Goal: Contribute content: Contribute content

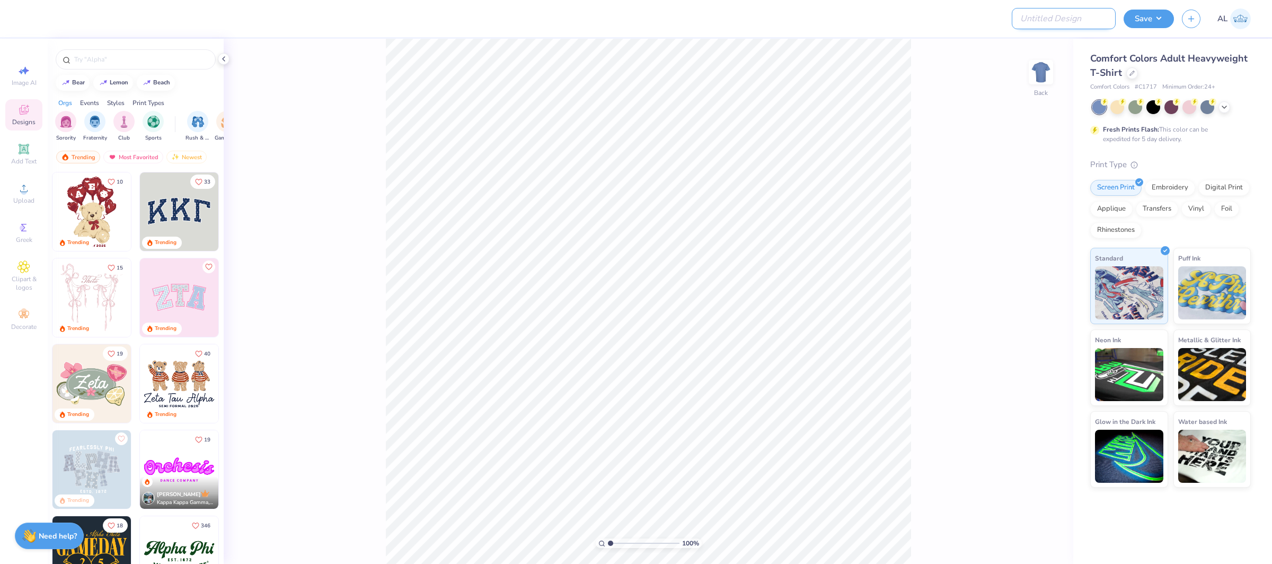
click at [1068, 21] on input "Design Title" at bounding box center [1064, 18] width 104 height 21
paste input "FPS239501"
type input "FPS239501"
click at [1136, 15] on button "Save" at bounding box center [1149, 17] width 50 height 19
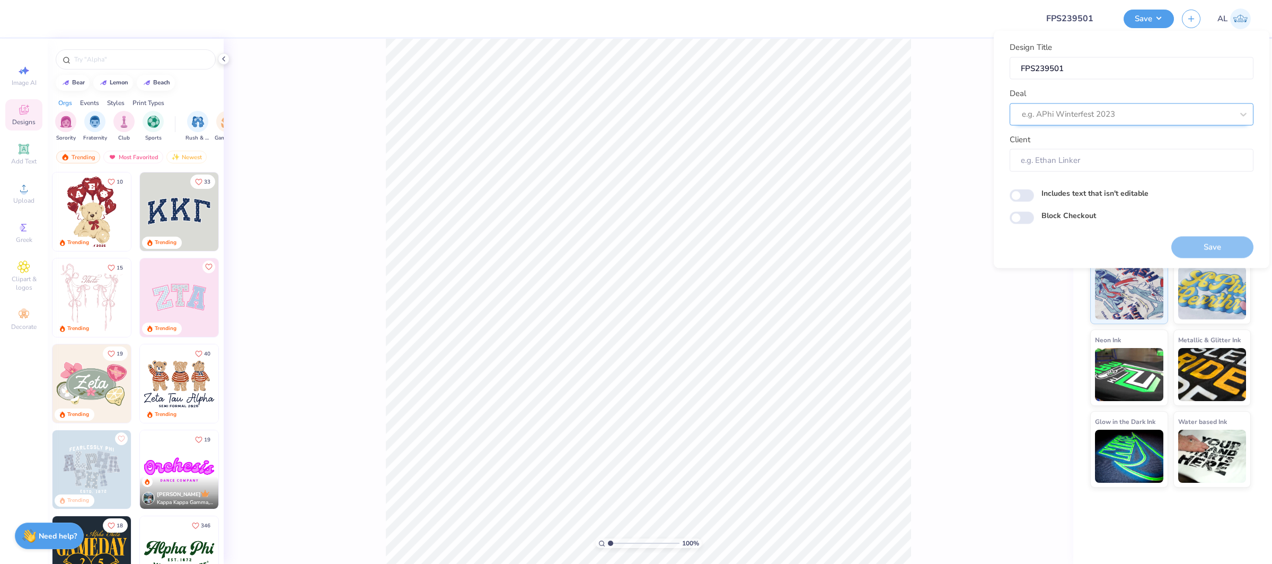
click at [1113, 113] on div at bounding box center [1127, 114] width 211 height 14
click at [1112, 136] on div "Design Tool Gallery" at bounding box center [1131, 142] width 235 height 17
type input "design tool gallery"
type input "Design Tool Gallery User"
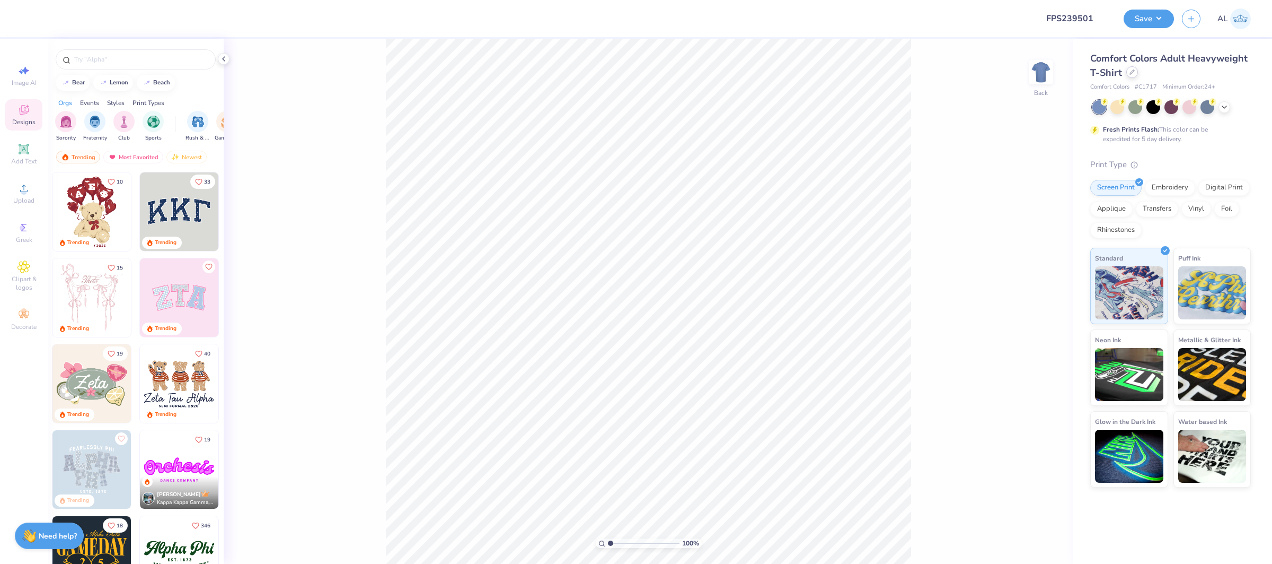
click at [1137, 72] on div at bounding box center [1133, 72] width 12 height 12
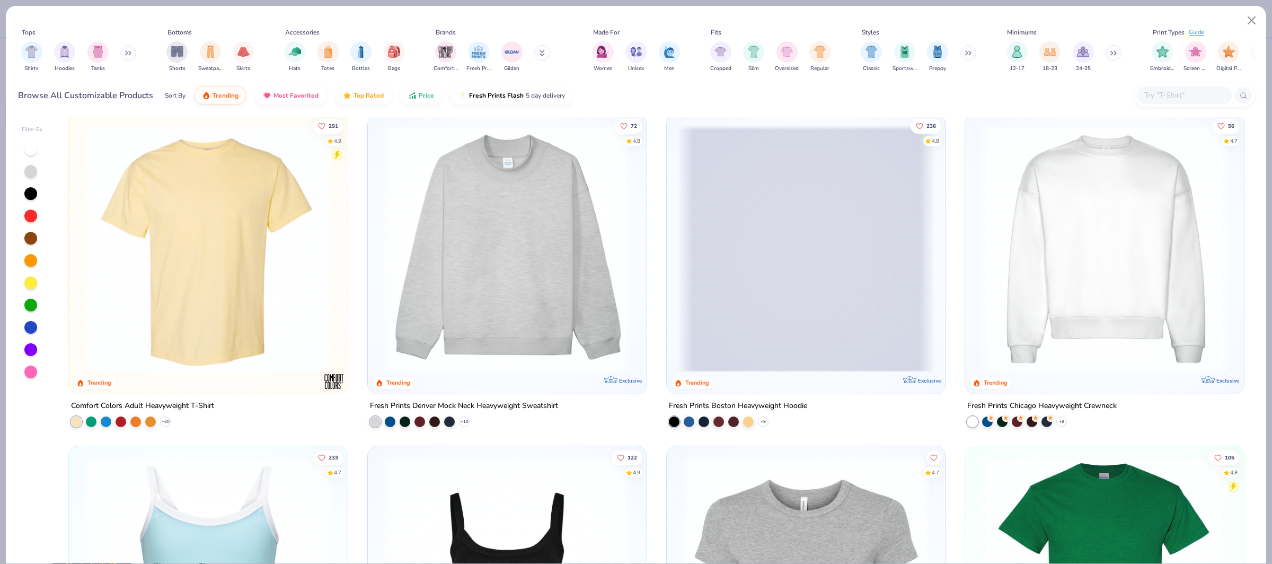
scroll to position [14, 0]
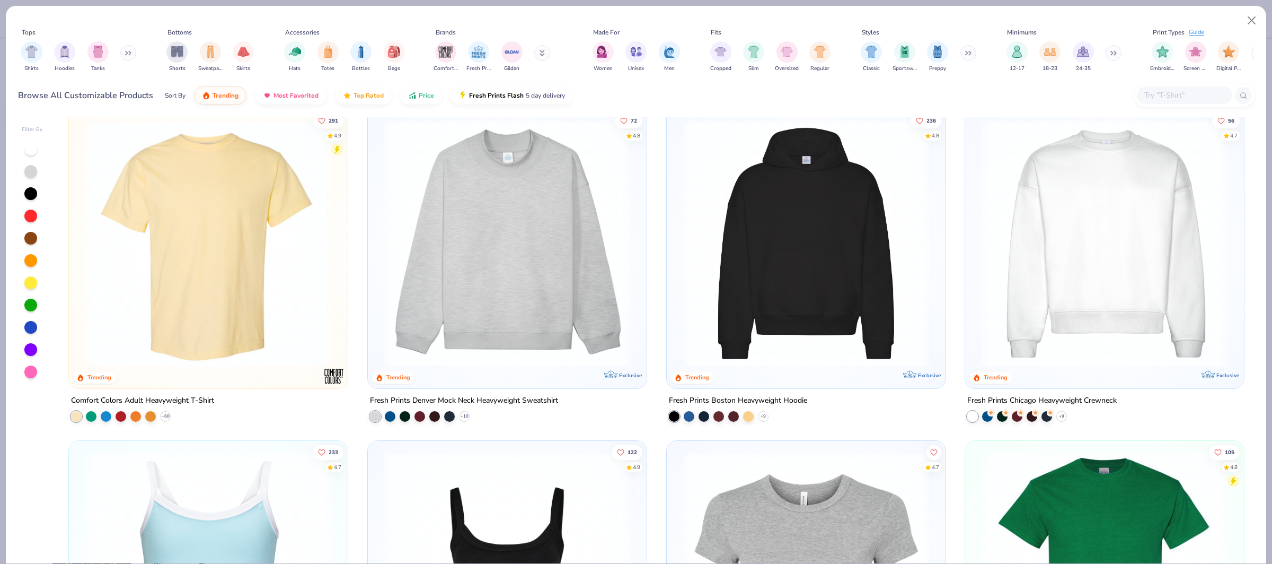
click at [1117, 255] on img at bounding box center [1105, 243] width 258 height 247
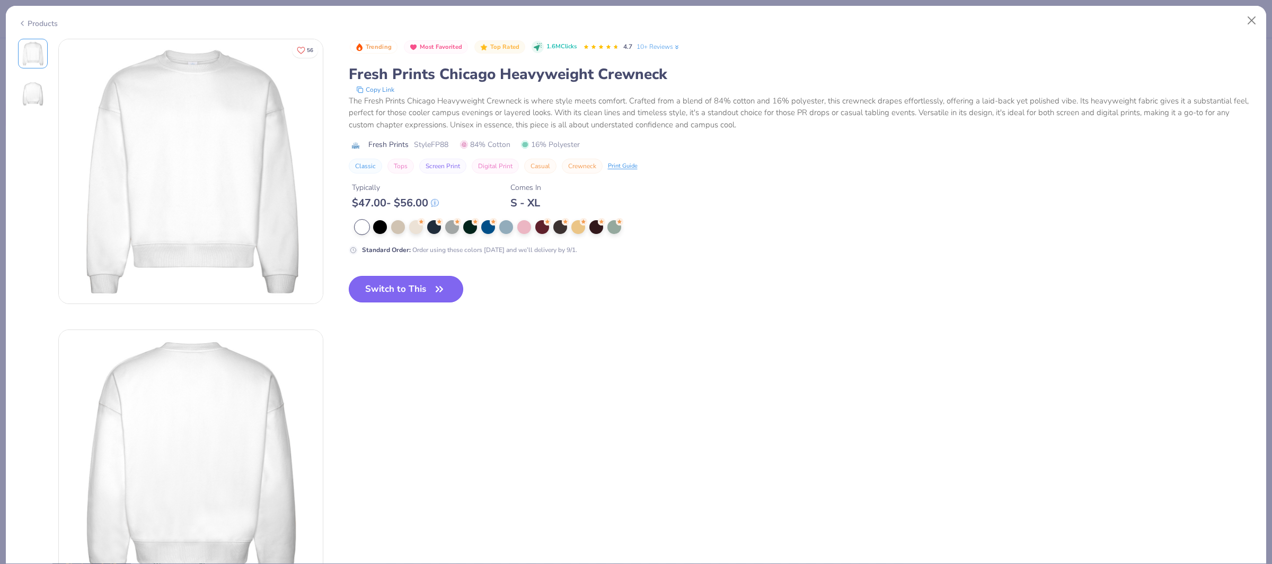
click at [431, 285] on div "Trending Most Favorited Top Rated 1.6M Clicks 4.7 10+ Reviews Fresh Prints Chic…" at bounding box center [802, 179] width 906 height 281
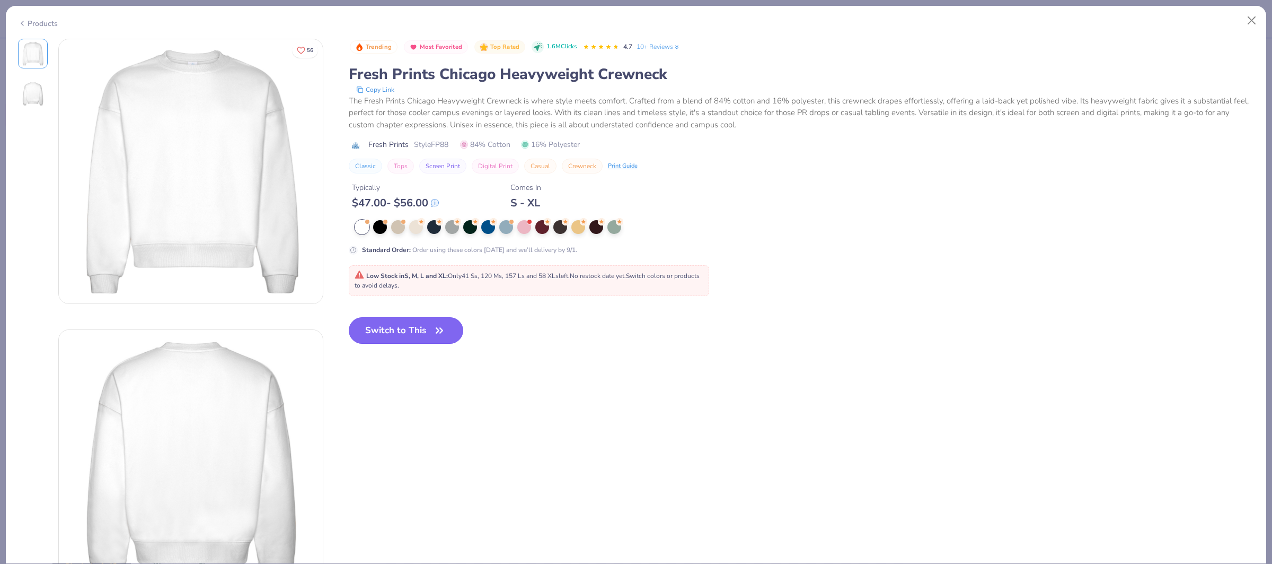
click at [434, 325] on icon "button" at bounding box center [439, 330] width 15 height 15
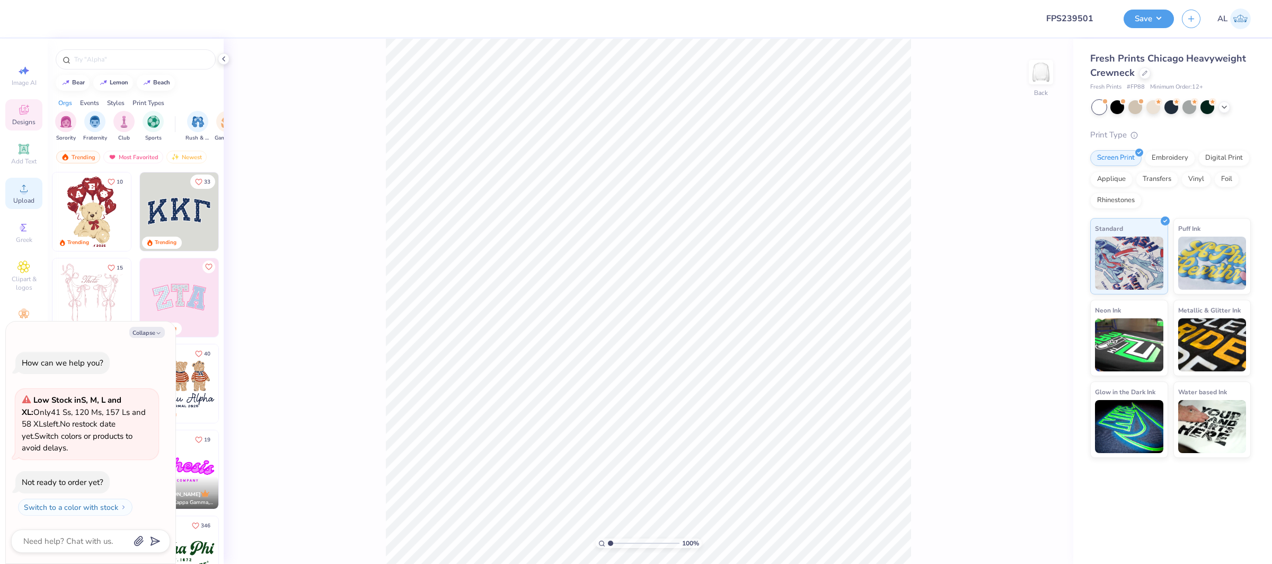
click at [24, 194] on circle at bounding box center [24, 192] width 6 height 6
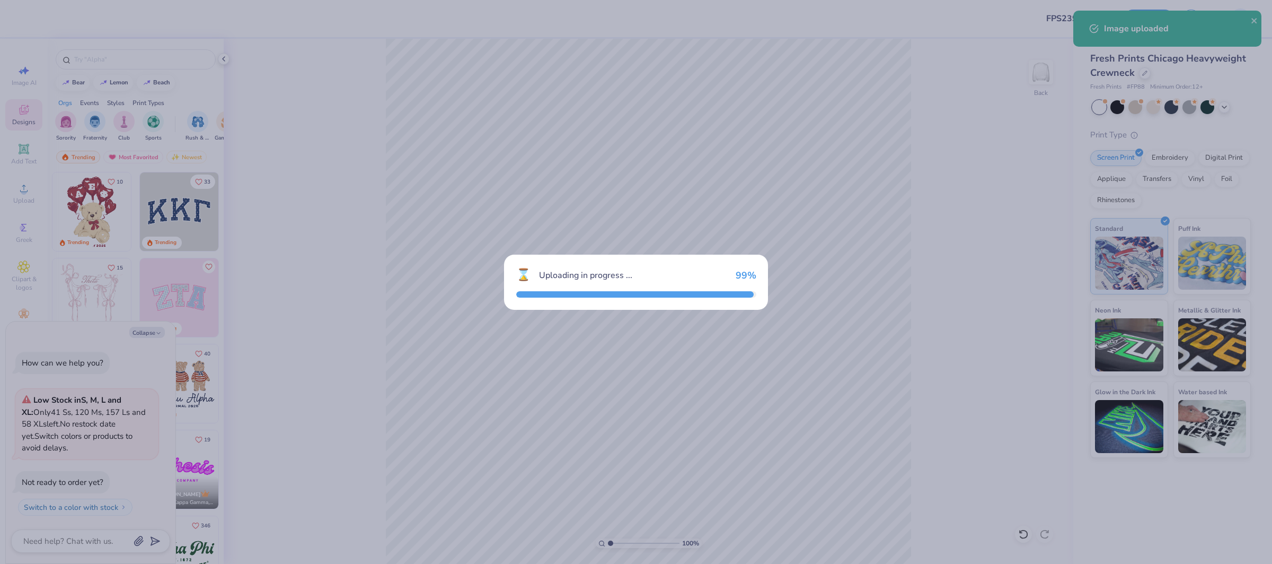
type textarea "x"
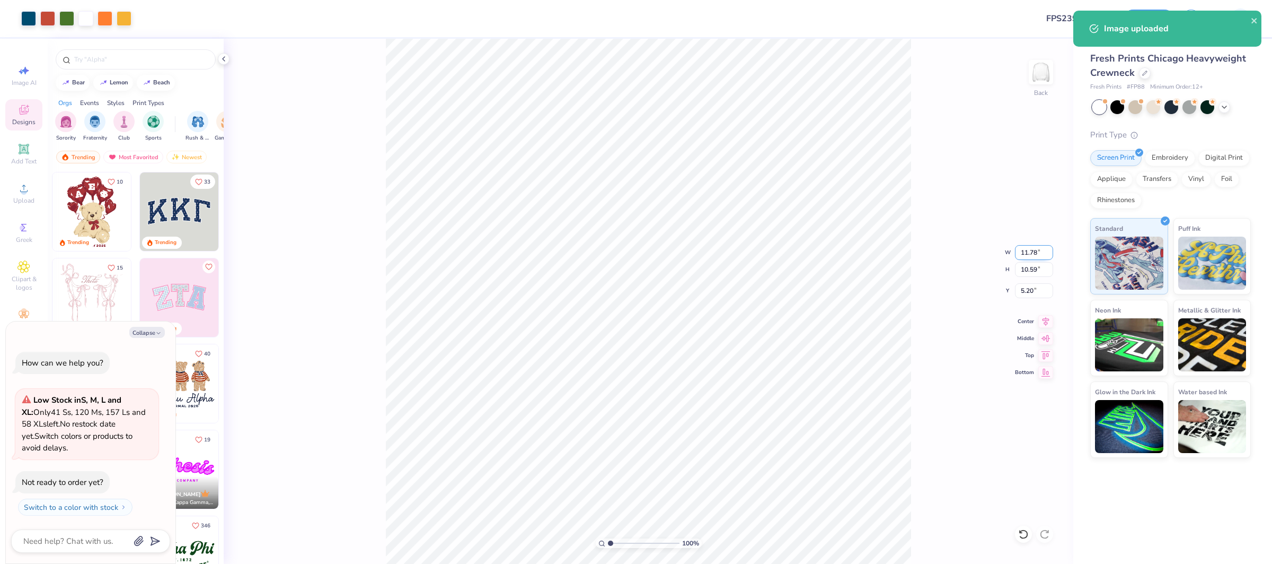
click at [1031, 250] on input "11.78" at bounding box center [1034, 252] width 38 height 15
type input "12"
type textarea "x"
type input "12.00"
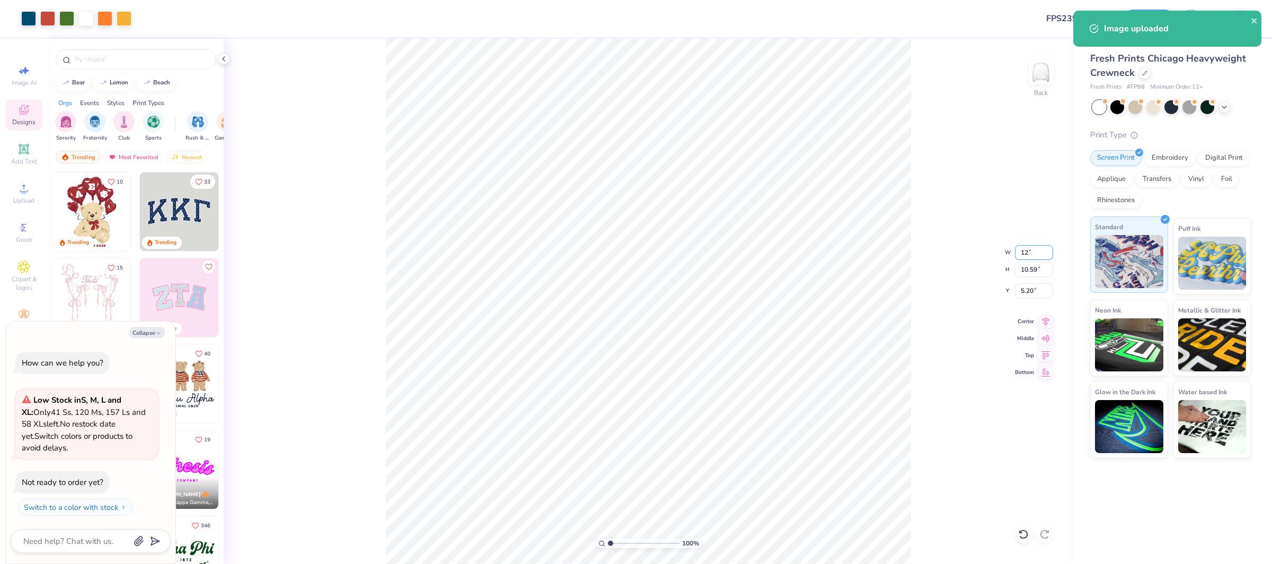
type input "10.79"
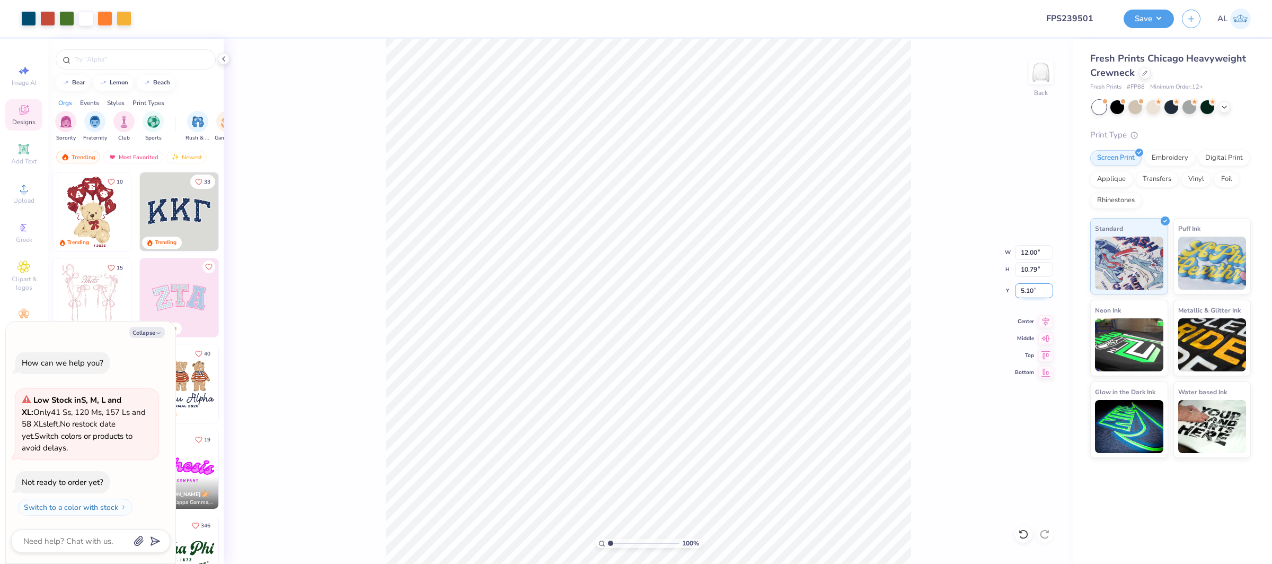
click at [1027, 288] on input "5.10" at bounding box center [1034, 290] width 38 height 15
type input "2"
type textarea "x"
type input "2.00"
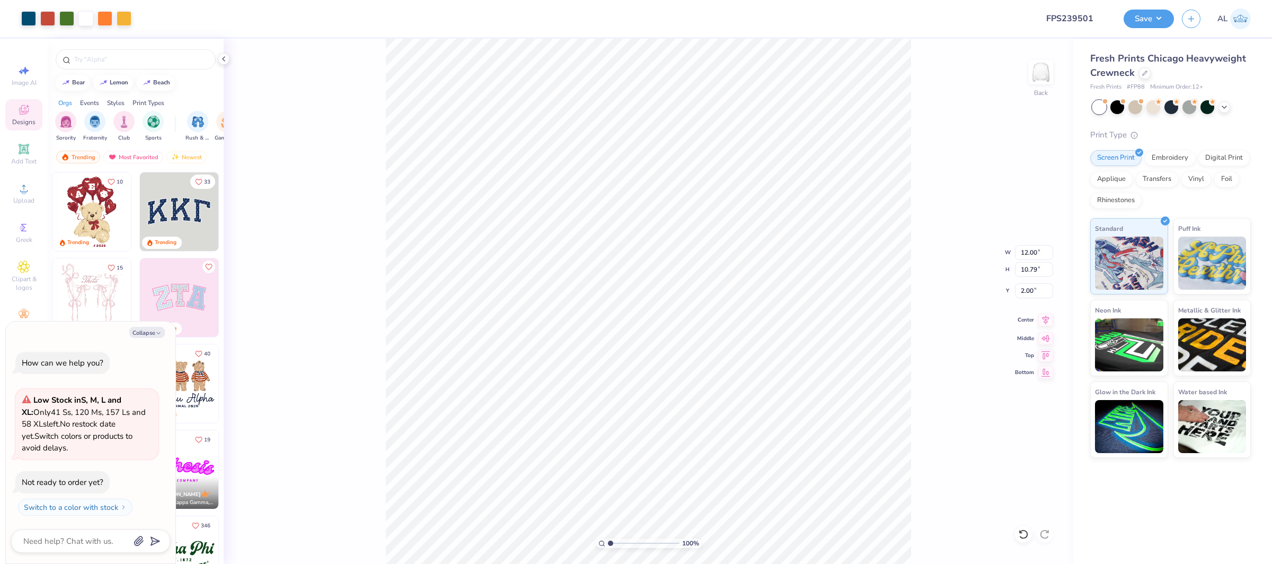
click at [1043, 317] on icon at bounding box center [1046, 319] width 15 height 13
click at [30, 188] on div "Upload" at bounding box center [23, 193] width 37 height 31
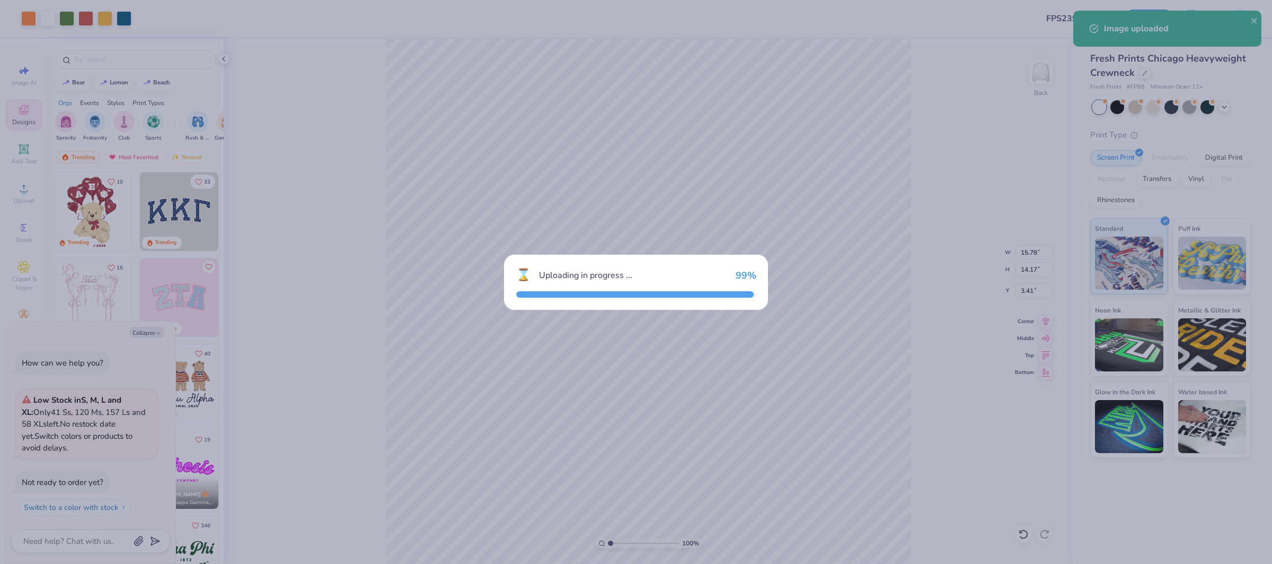
type textarea "x"
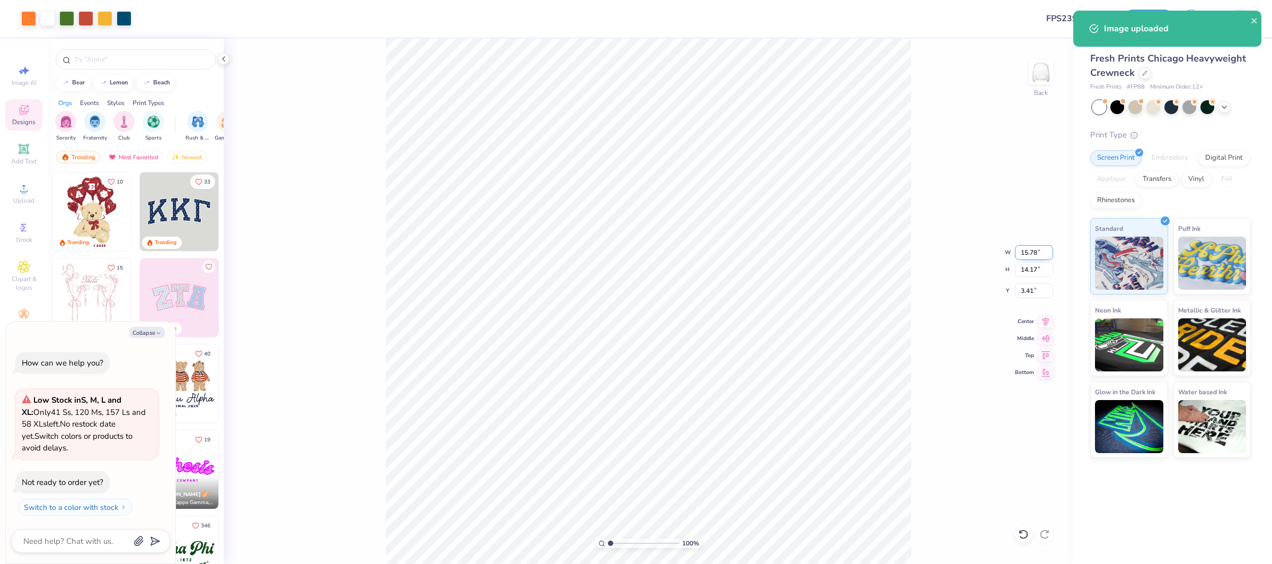
click at [1034, 252] on input "15.78" at bounding box center [1034, 252] width 38 height 15
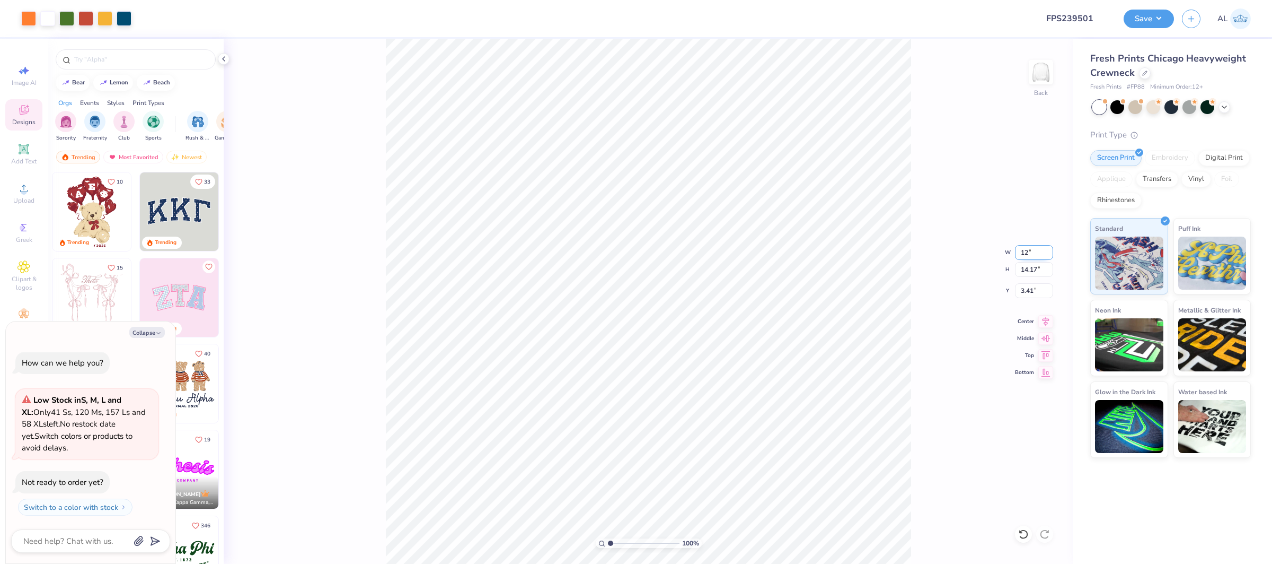
type input "12"
type textarea "x"
type input "12.00"
type input "10.77"
type input "5.12"
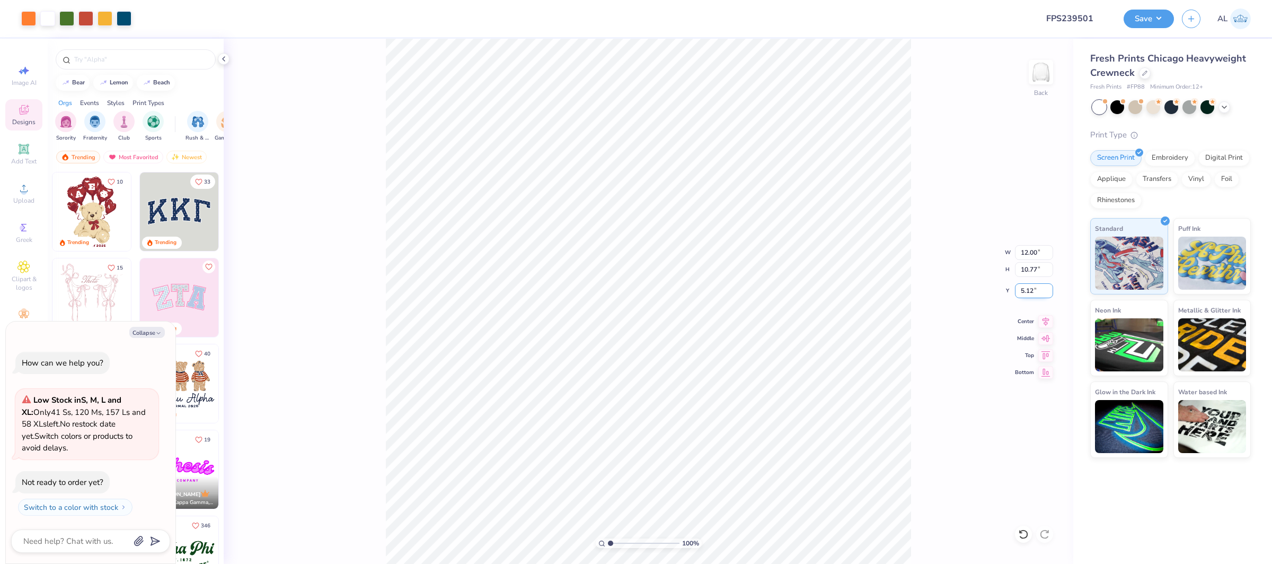
click at [1030, 291] on input "5.12" at bounding box center [1034, 290] width 38 height 15
type textarea "x"
type input "2.01"
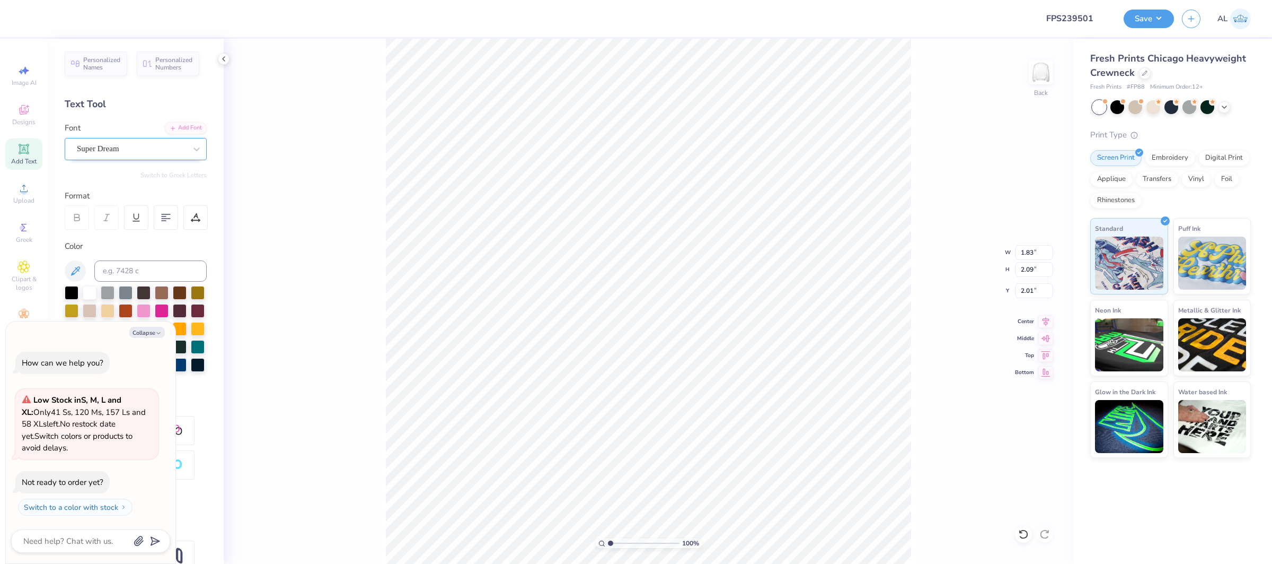
click at [123, 157] on div "Super Dream" at bounding box center [136, 149] width 142 height 22
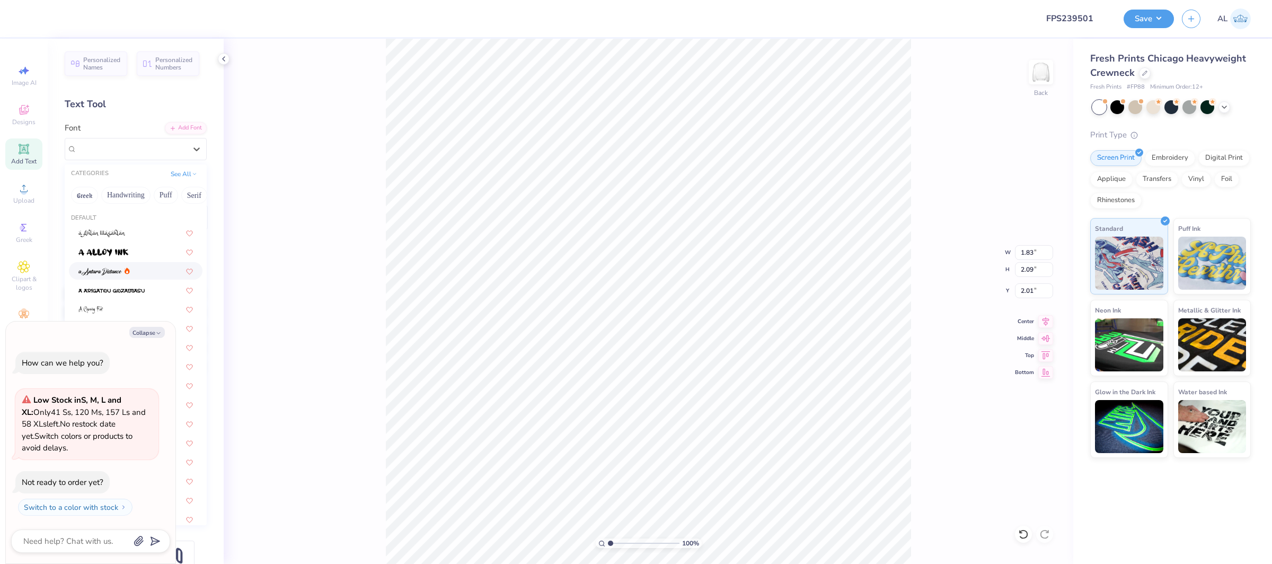
type textarea "x"
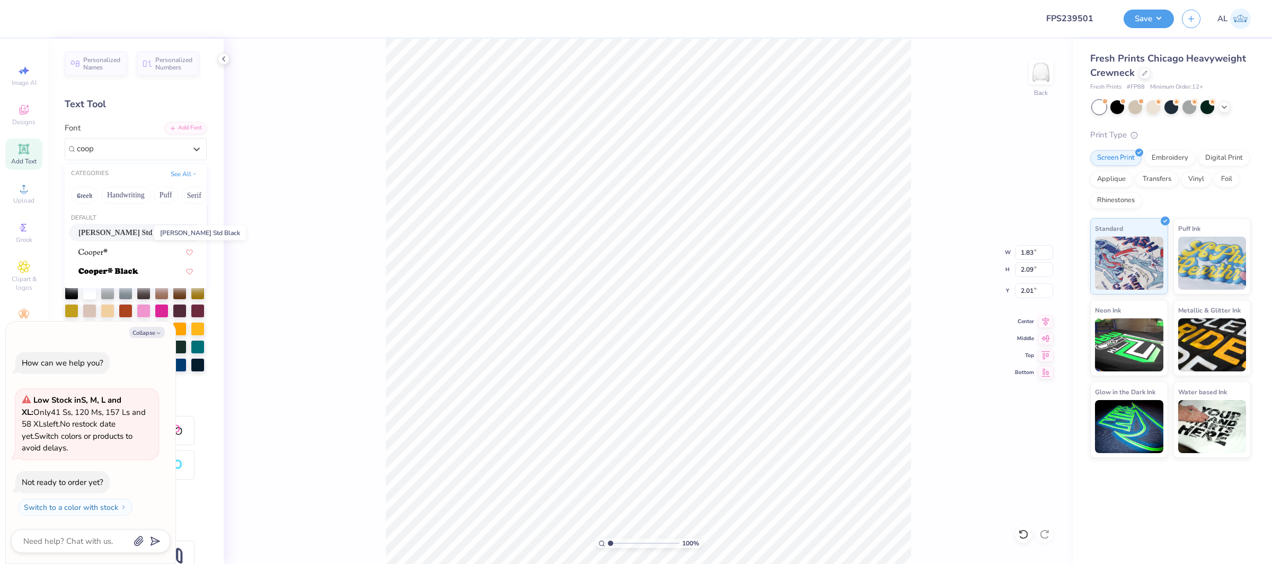
click at [136, 230] on span "[PERSON_NAME] Std Black" at bounding box center [125, 232] width 94 height 11
type input "coop"
type textarea "x"
type input "2.42"
type input "2.17"
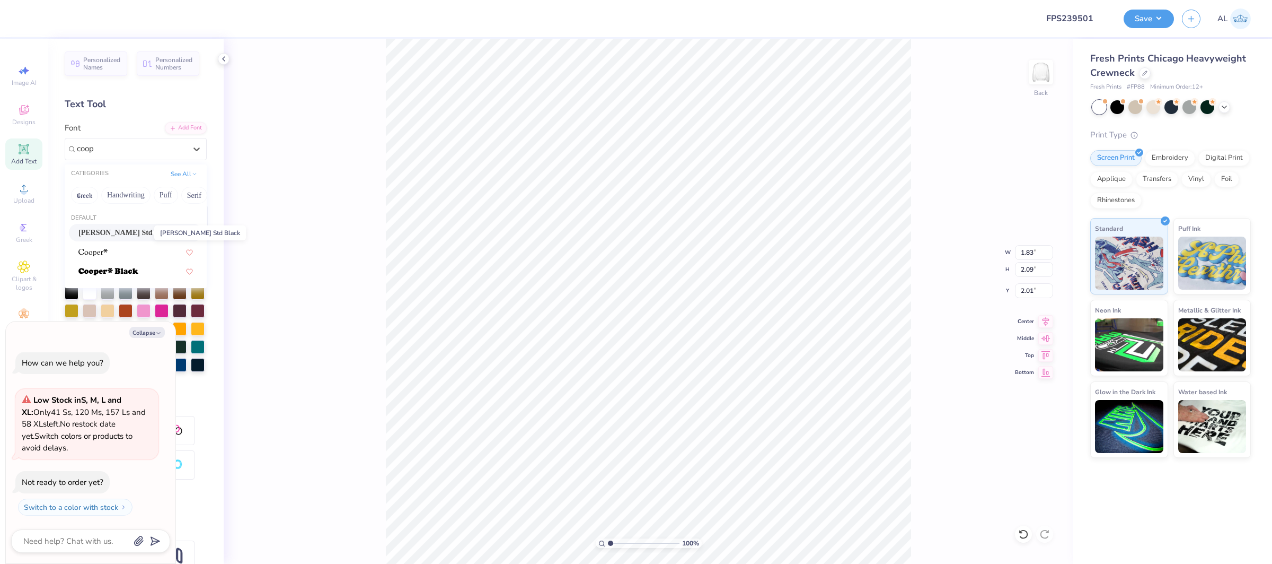
type input "2.17"
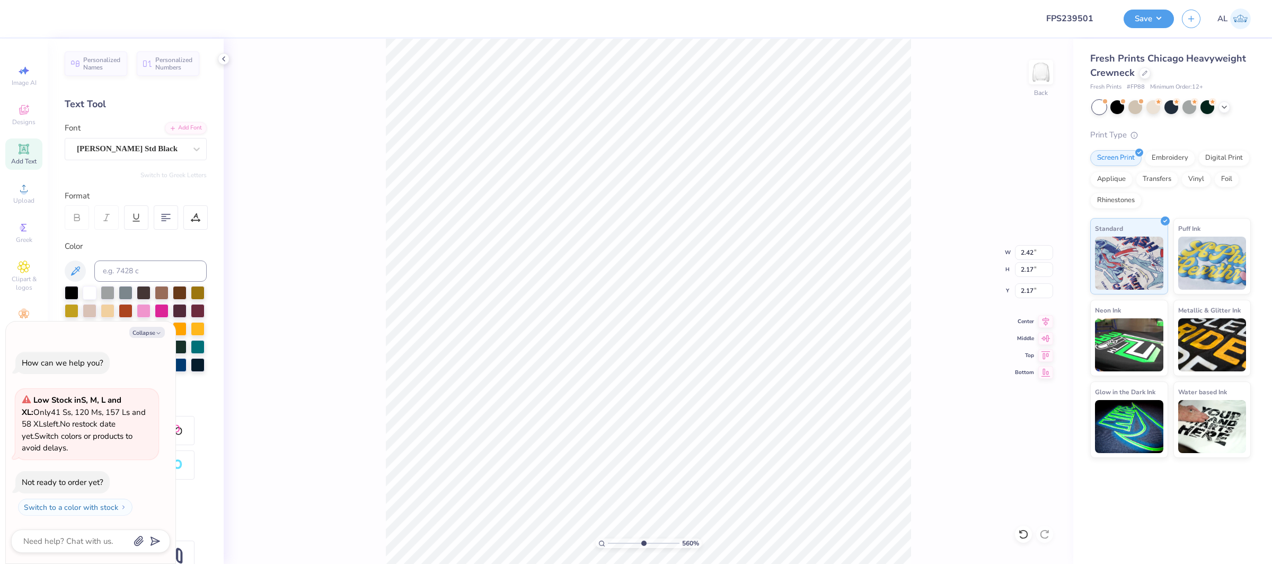
type input "5.59"
click at [643, 541] on input "range" at bounding box center [644, 543] width 72 height 10
type textarea "x"
type input "2.00"
type textarea "x"
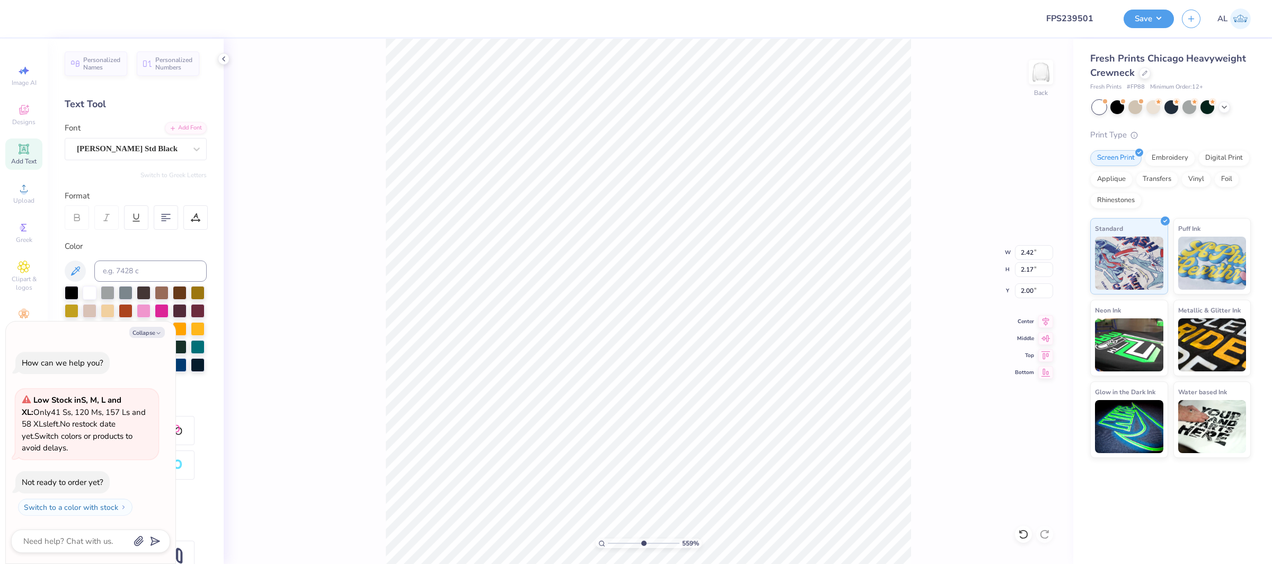
type input "0.95"
type input "2.05"
type input "2.57"
type textarea "x"
click at [119, 142] on div at bounding box center [131, 149] width 109 height 14
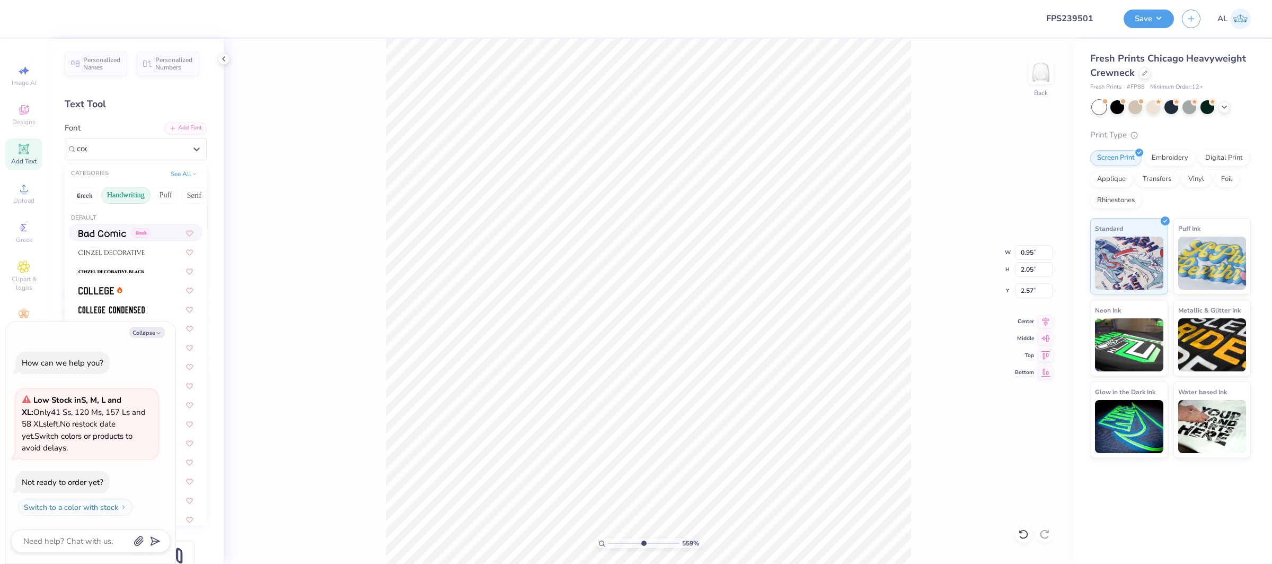
type input "coop"
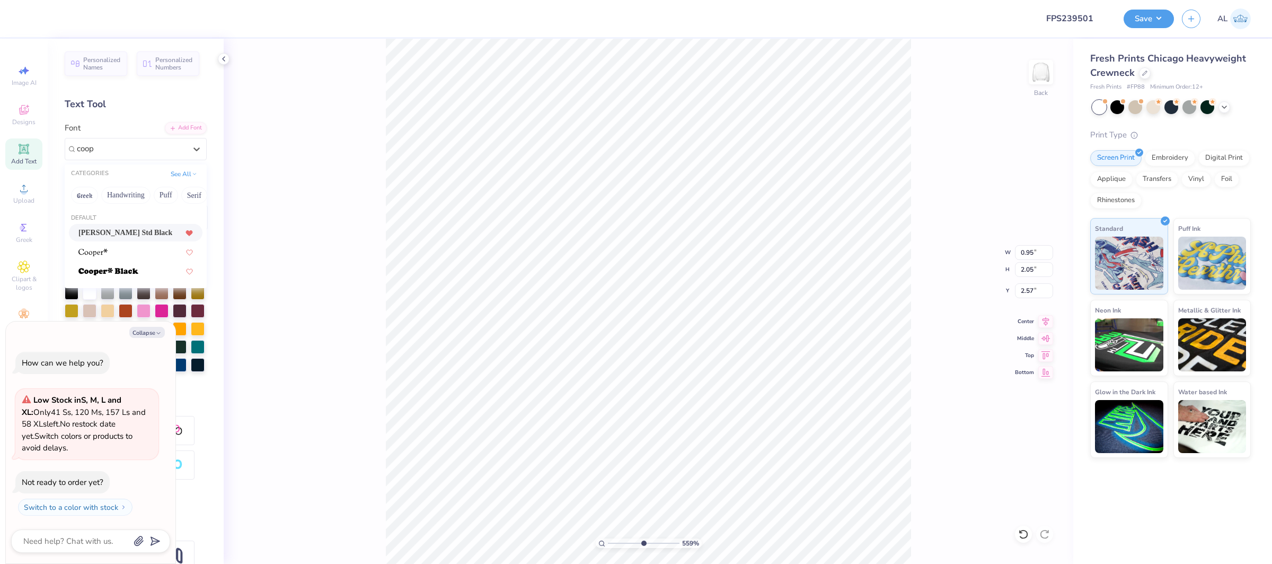
click at [186, 234] on icon at bounding box center [189, 233] width 7 height 6
type textarea "x"
click at [159, 232] on div "[PERSON_NAME] Std Black" at bounding box center [135, 232] width 115 height 11
type input "coop"
type textarea "x"
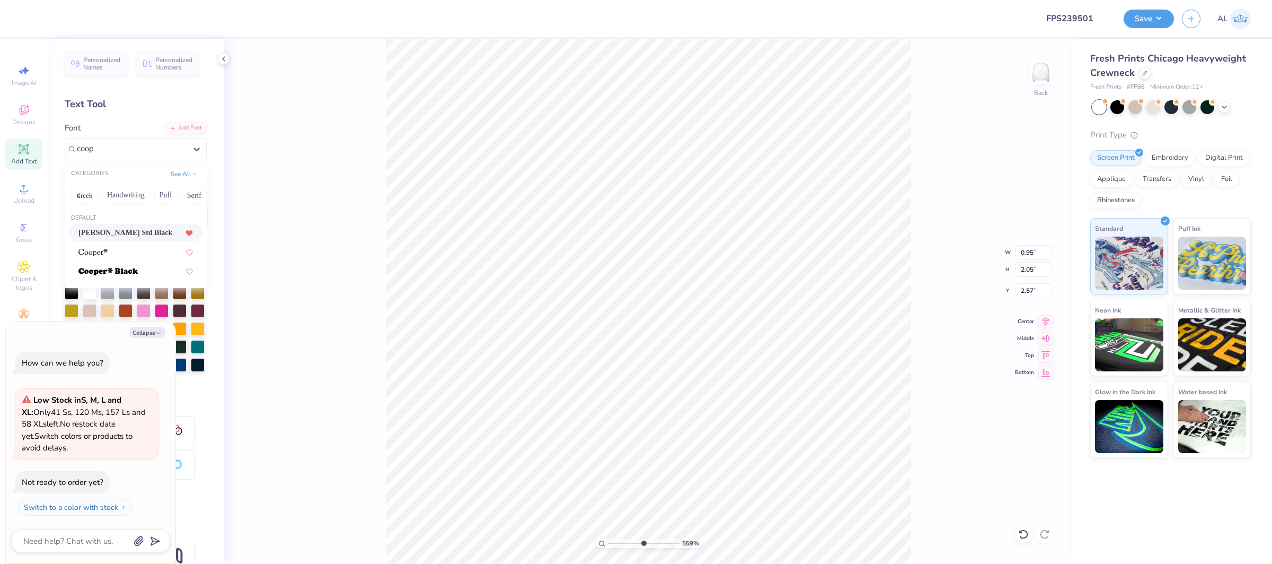
type input "1.17"
type input "2.07"
type input "2.76"
type textarea "x"
type input "2.56"
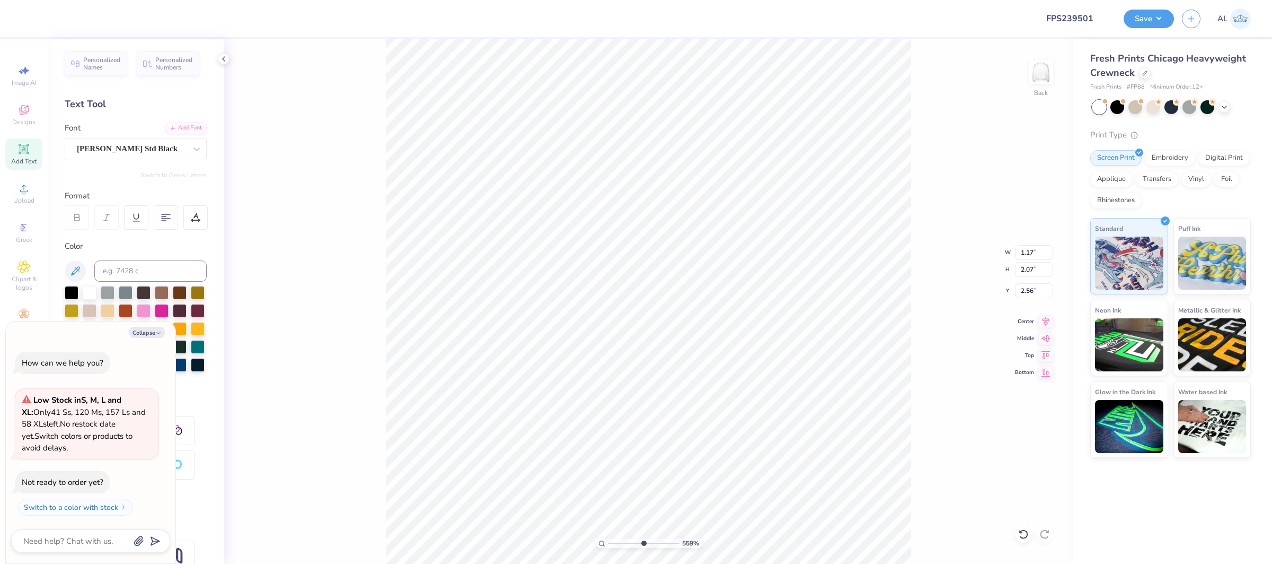
type textarea "x"
type input "1.91"
type input "2.14"
type input "3.63"
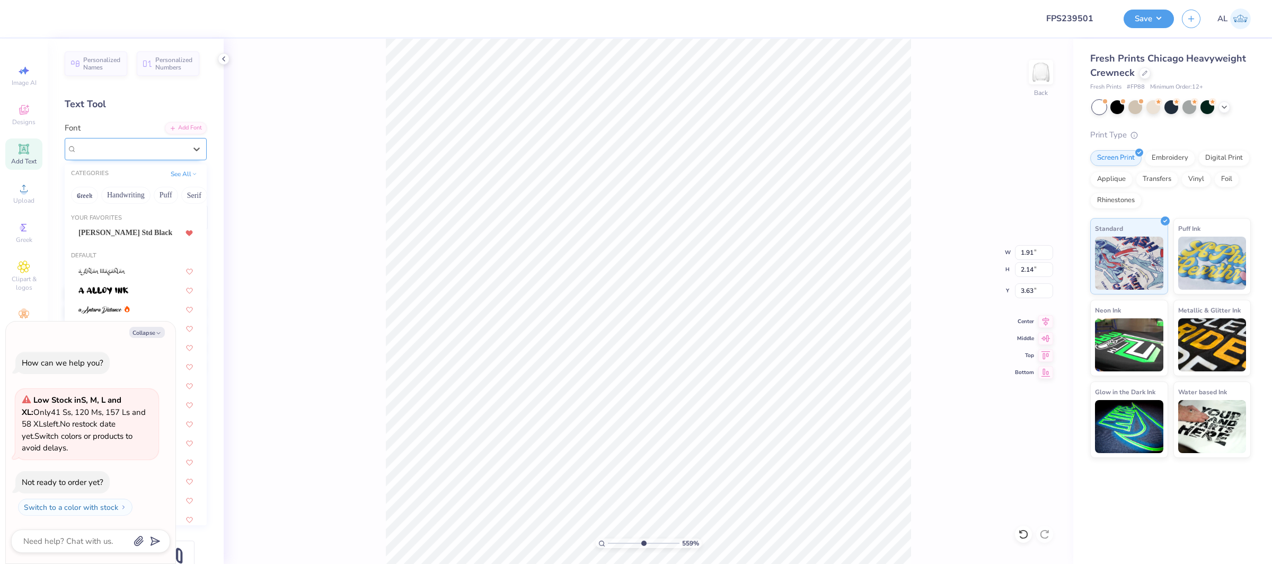
click at [107, 148] on div "Super Dream" at bounding box center [131, 149] width 111 height 16
click at [129, 231] on span "[PERSON_NAME] Std Black" at bounding box center [125, 232] width 94 height 11
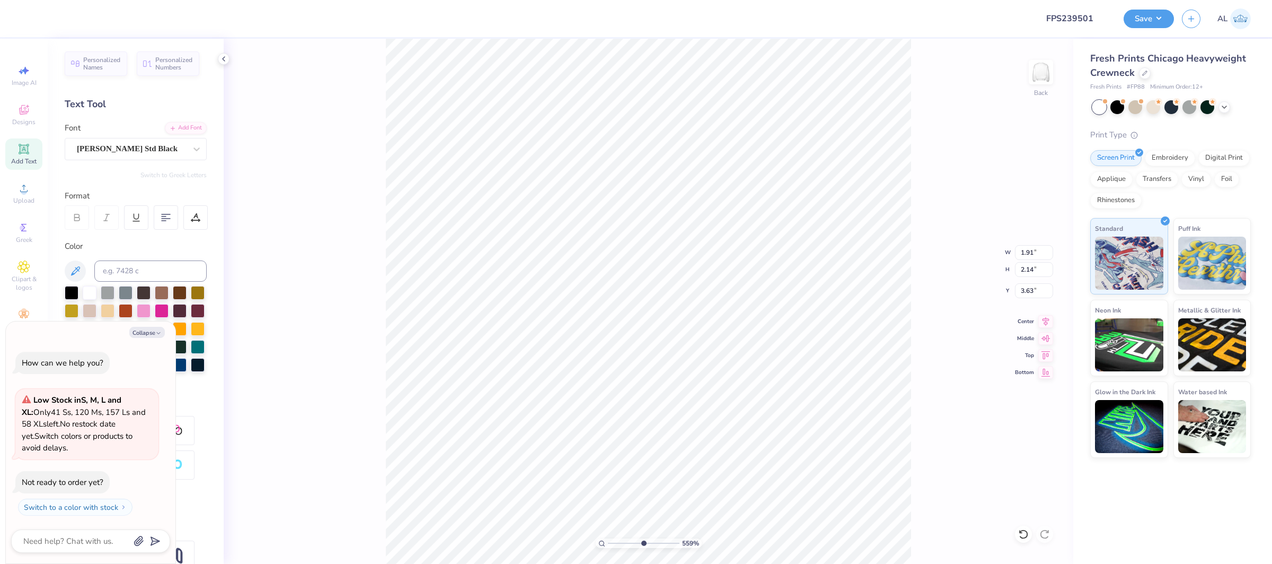
type textarea "x"
type input "2.44"
type input "2.23"
type input "3.79"
type textarea "x"
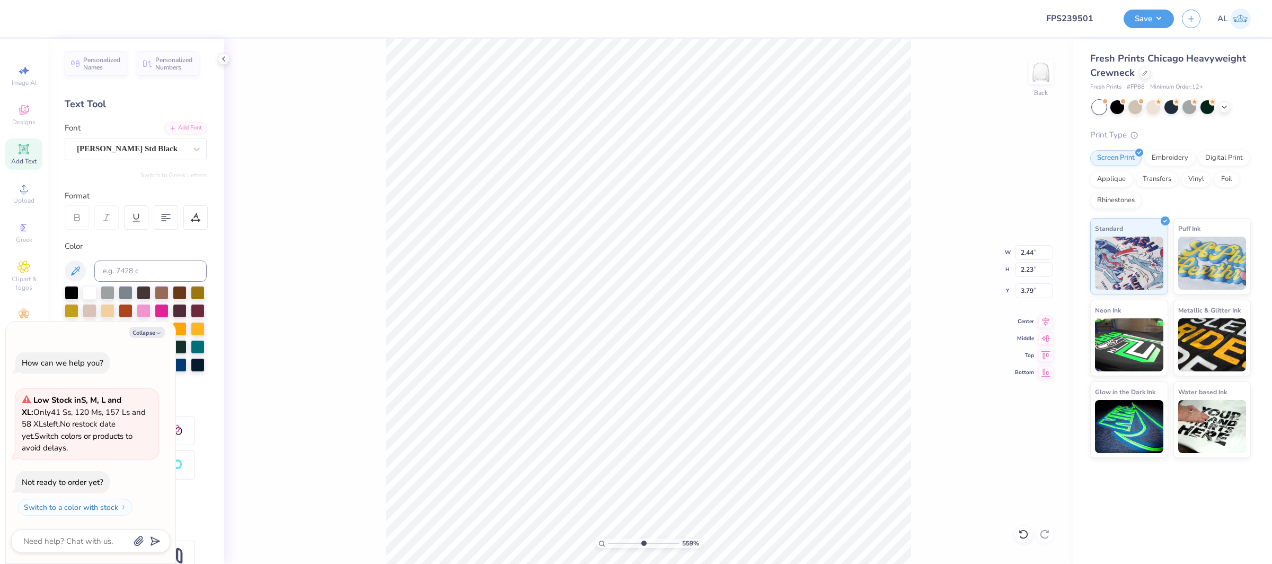
type input "3.63"
type textarea "x"
type input "1.79"
type input "2.09"
type input "2.97"
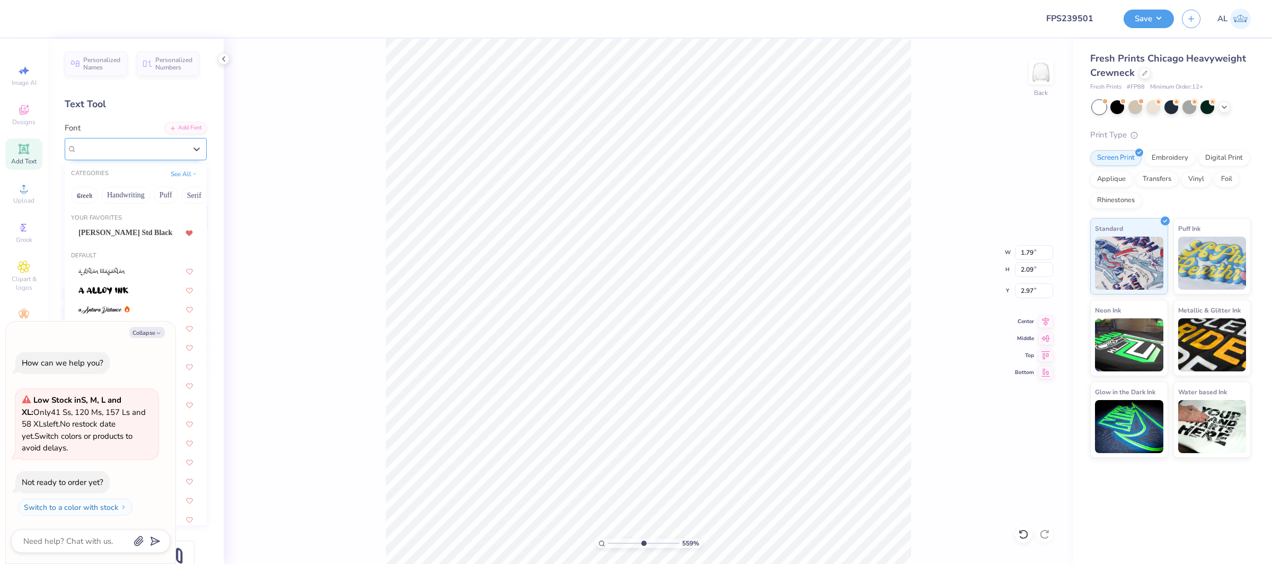
click at [87, 143] on div "Super Dream" at bounding box center [131, 149] width 111 height 16
click at [126, 230] on span "[PERSON_NAME] Std Black" at bounding box center [125, 232] width 94 height 11
type textarea "x"
type input "2.50"
type input "2.19"
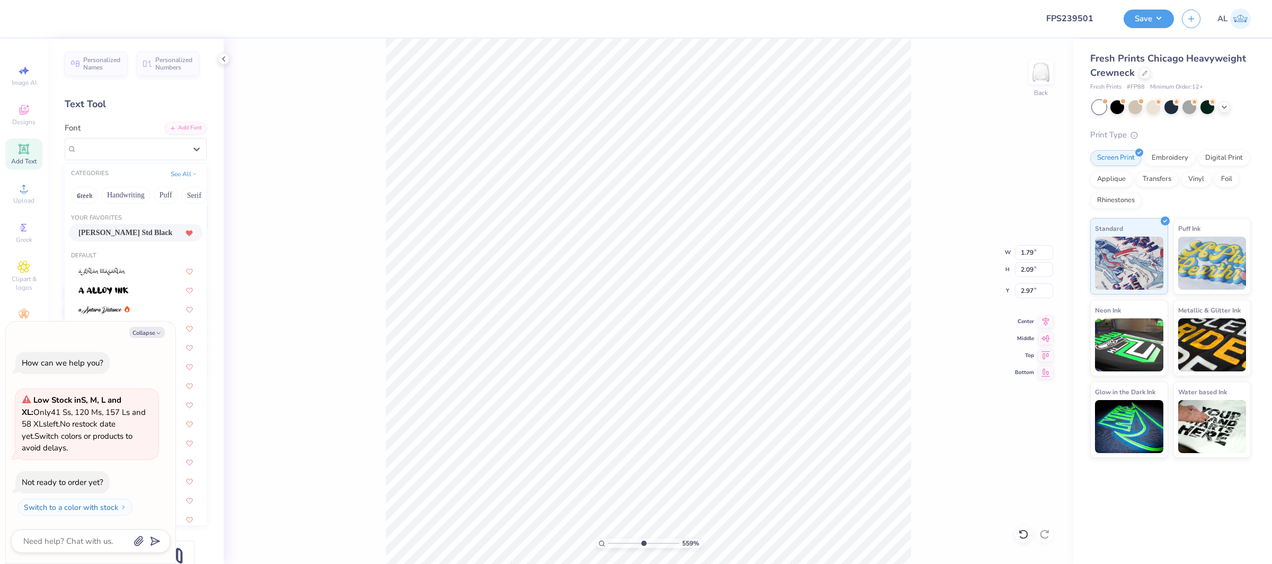
type input "3.15"
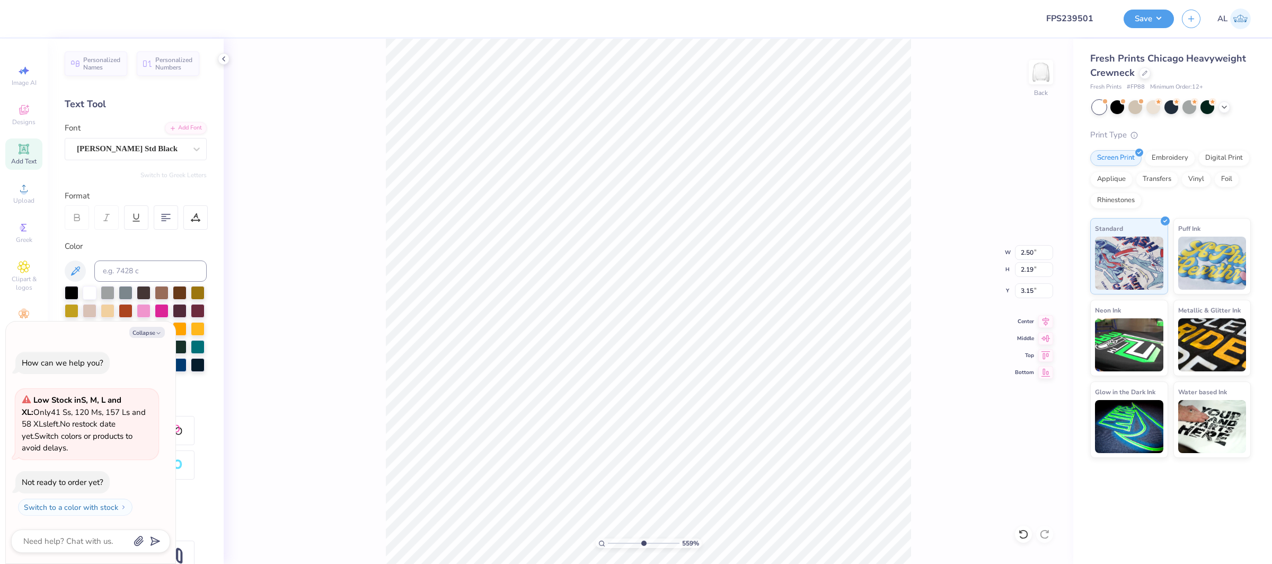
type textarea "x"
type input "2.92"
type input "1"
click at [595, 540] on div "100 %" at bounding box center [648, 301] width 525 height 525
type textarea "x"
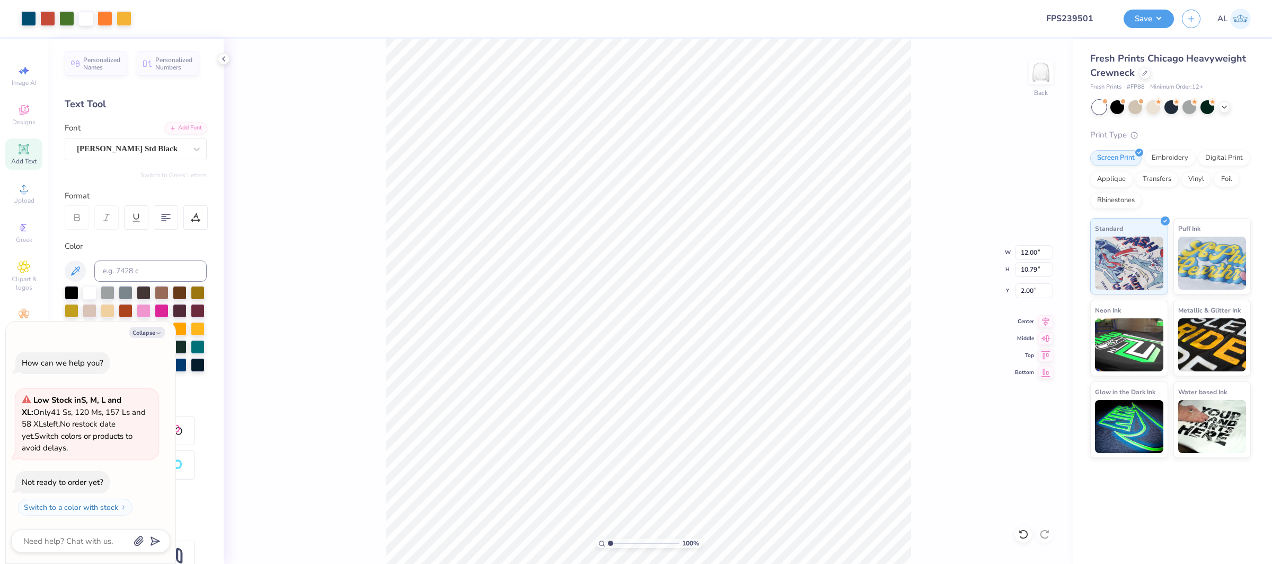
type input "8.32"
click at [1046, 318] on icon at bounding box center [1046, 319] width 15 height 13
click at [1175, 156] on div "Embroidery" at bounding box center [1170, 156] width 50 height 16
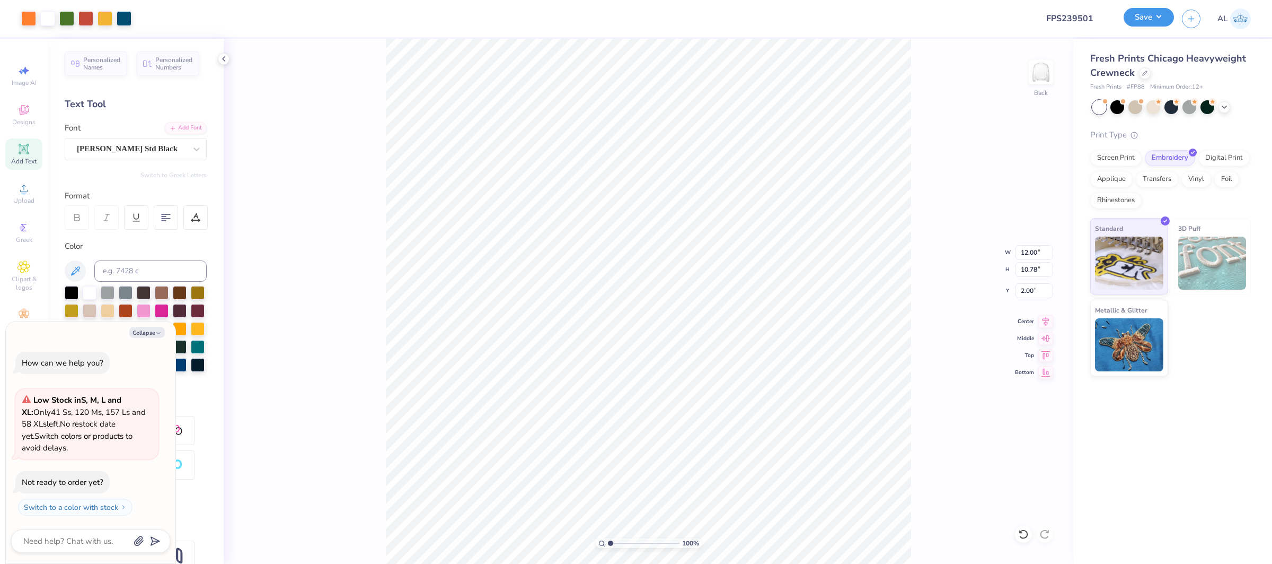
click at [1156, 20] on button "Save" at bounding box center [1149, 17] width 50 height 19
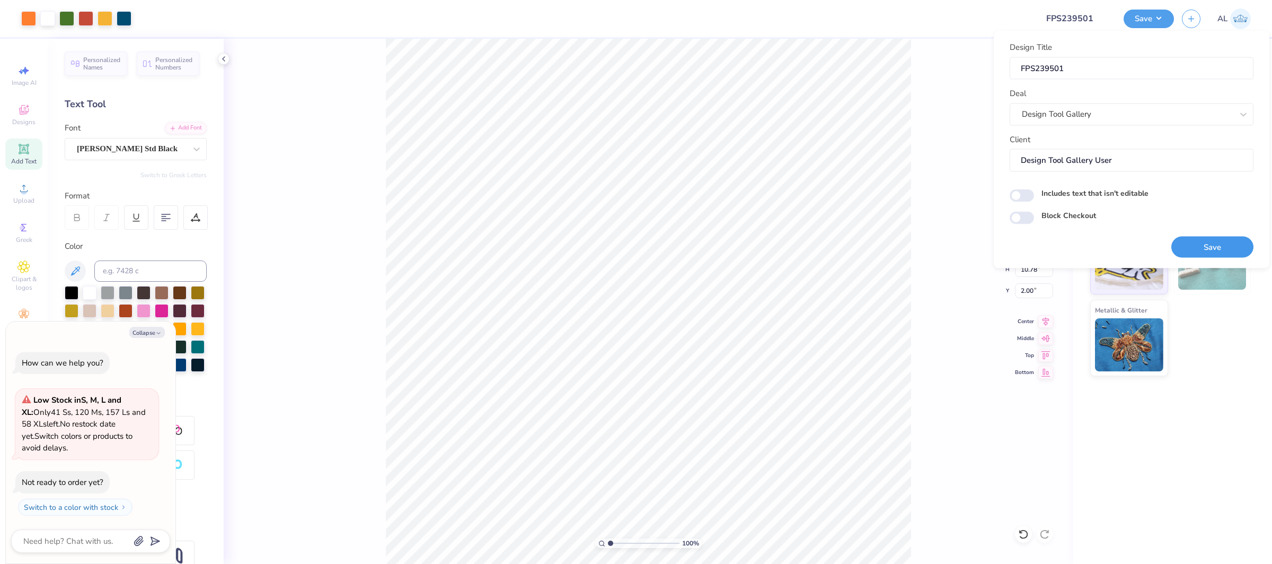
click at [1197, 241] on button "Save" at bounding box center [1213, 247] width 82 height 22
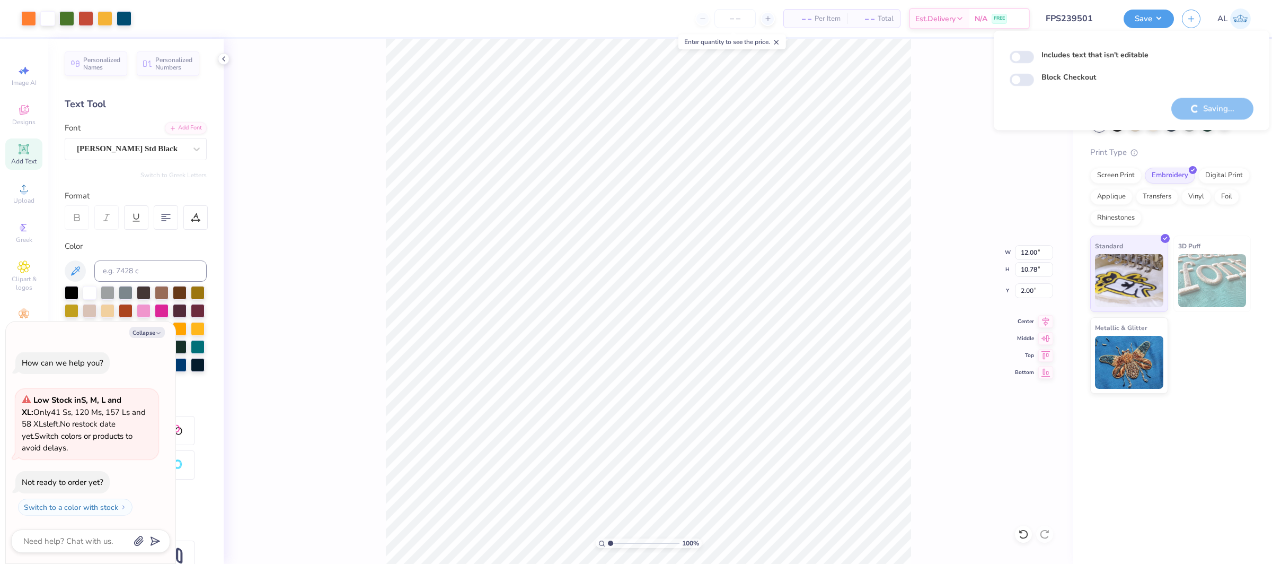
type textarea "x"
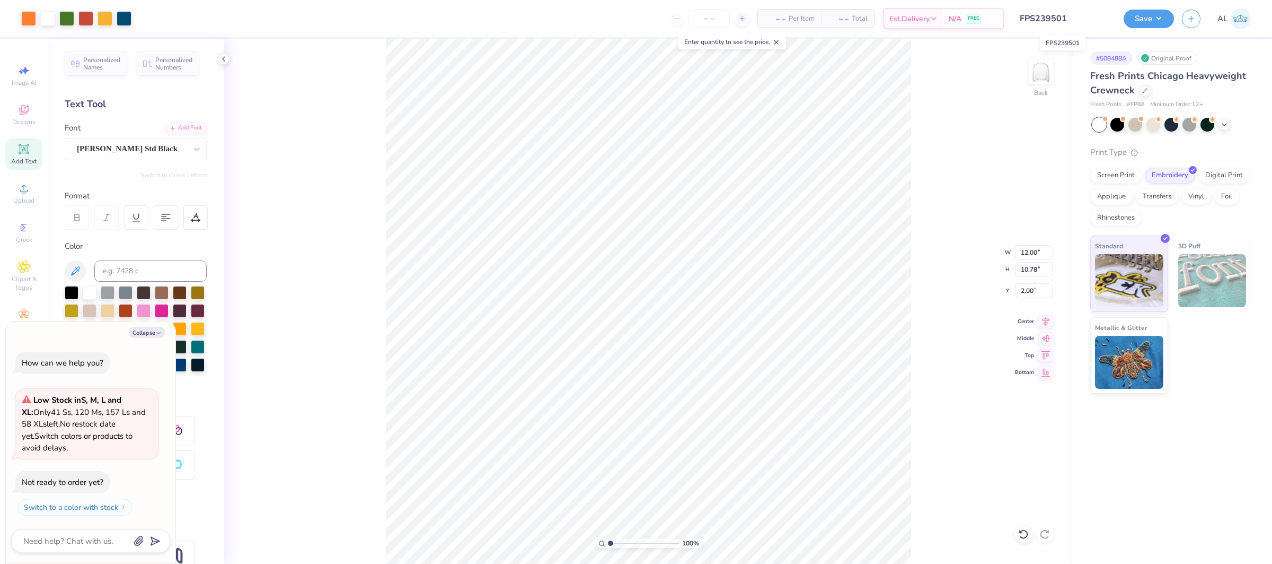
drag, startPoint x: 1096, startPoint y: 20, endPoint x: 838, endPoint y: 4, distance: 258.7
click at [1016, 17] on input "FPS239501" at bounding box center [1064, 18] width 104 height 21
click at [1033, 251] on input "12.00" at bounding box center [1034, 252] width 38 height 15
type input "11"
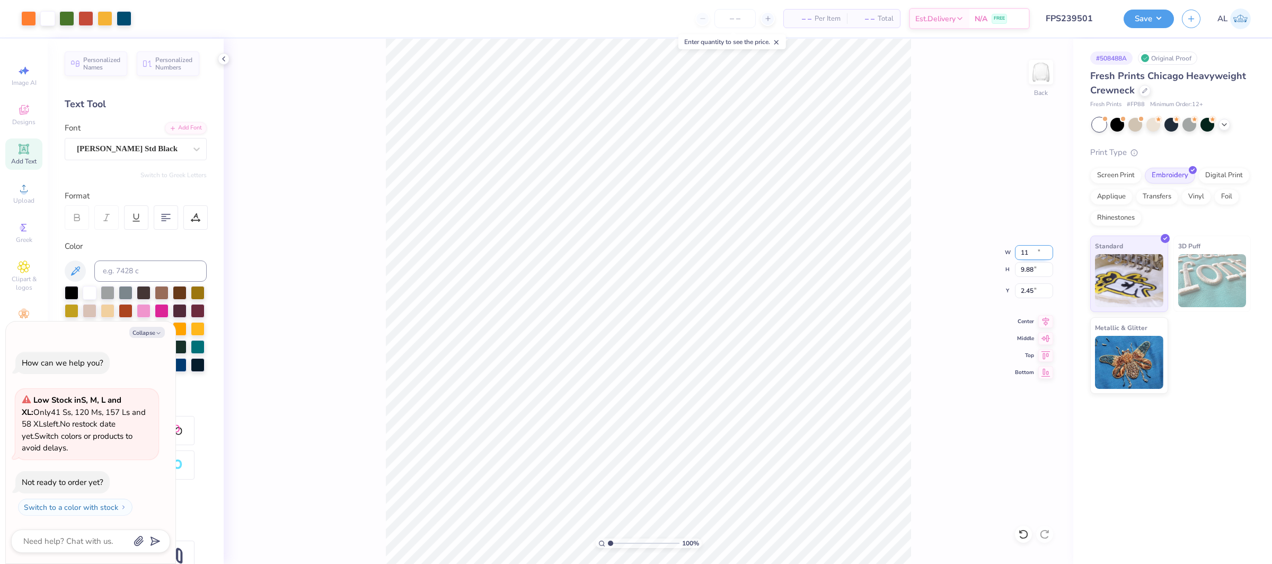
type textarea "x"
type input "11.00"
type input "9.88"
click at [1031, 288] on input "2.45" at bounding box center [1034, 290] width 38 height 15
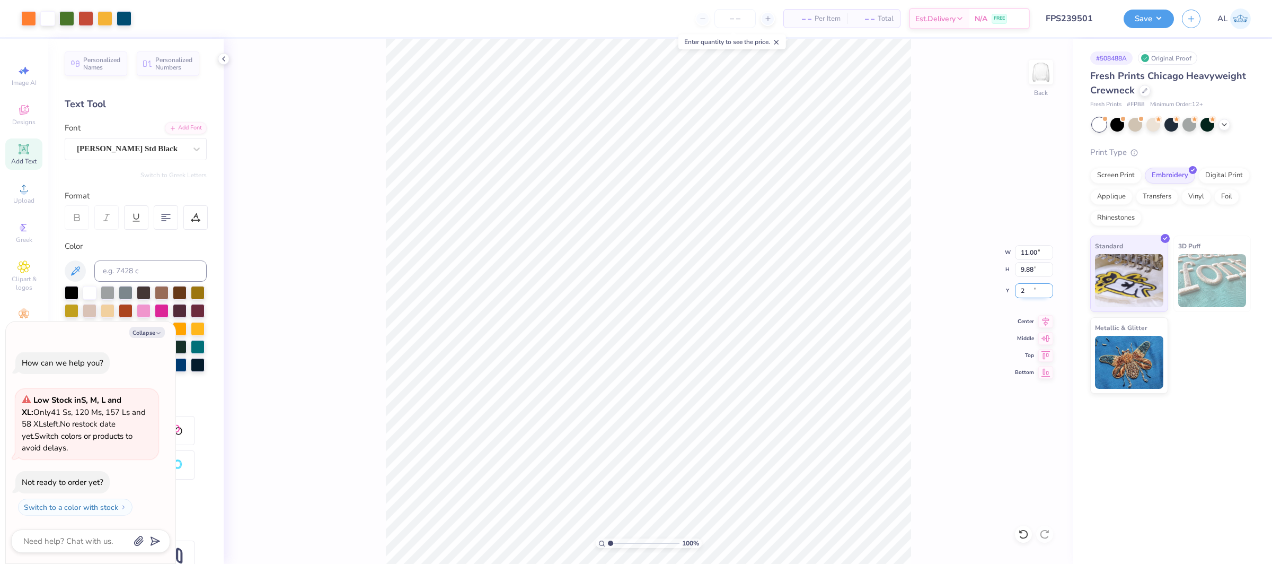
type input "2"
type textarea "x"
type input "2.00"
click at [1041, 322] on icon at bounding box center [1046, 319] width 15 height 13
type textarea "x"
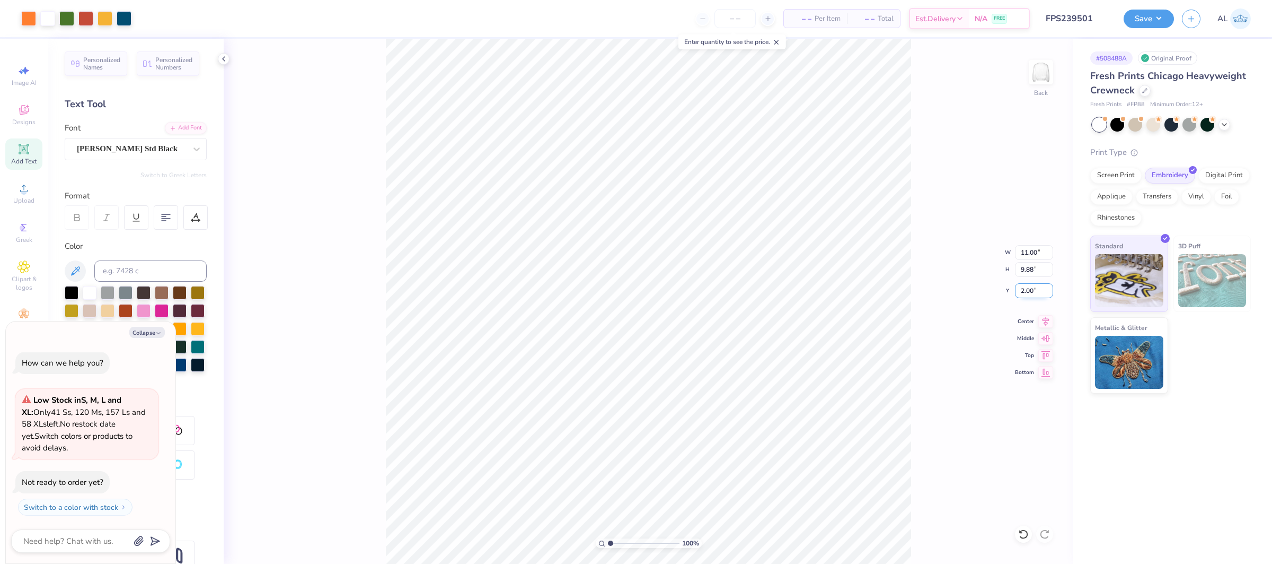
click at [1034, 294] on input "2.00" at bounding box center [1034, 290] width 38 height 15
click at [1034, 293] on input "2.00" at bounding box center [1034, 290] width 38 height 15
click at [1021, 288] on input "2.00" at bounding box center [1034, 290] width 38 height 15
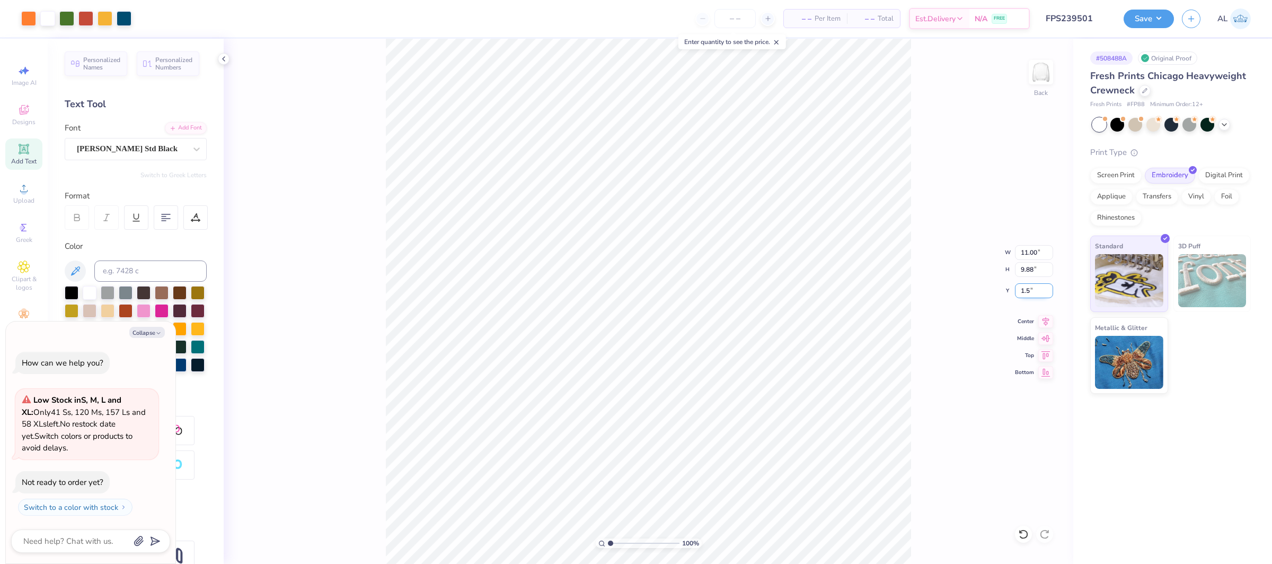
type input "1.5"
type textarea "x"
type input "1.50"
click at [424, 29] on div "Art colors – – Per Item – – Total Est. Delivery N/A FREE Design Title FPS239501…" at bounding box center [636, 282] width 1272 height 564
click at [1157, 24] on button "Save" at bounding box center [1149, 17] width 50 height 19
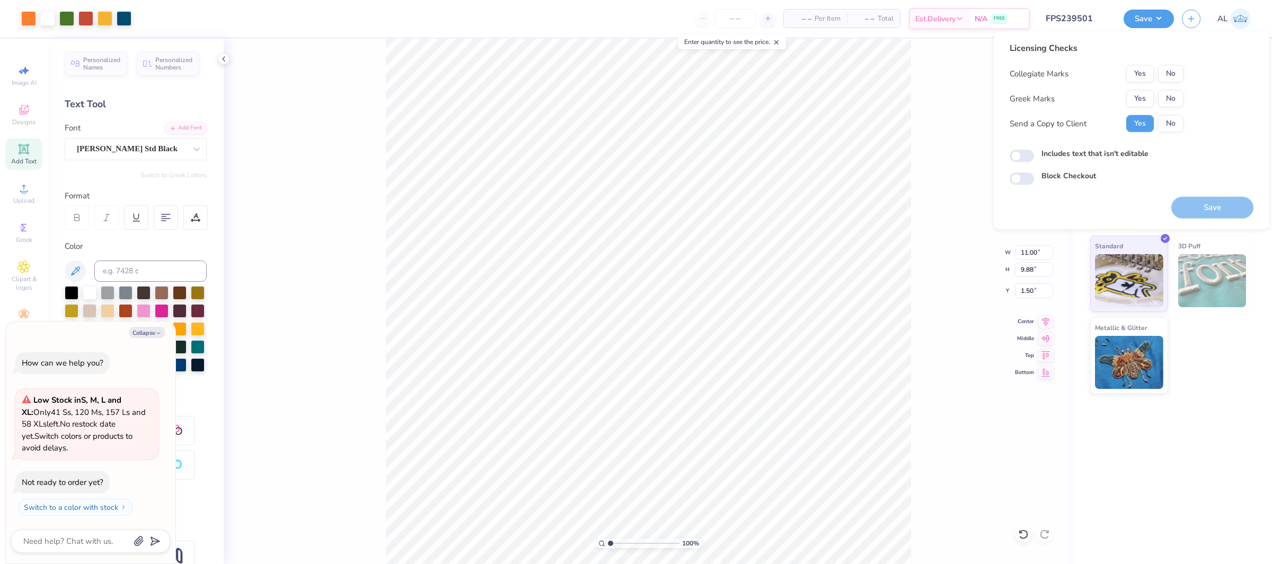
click at [1186, 71] on div "Licensing Checks Collegiate Marks Yes No Greek Marks Yes No Send a Copy to Clie…" at bounding box center [1132, 113] width 244 height 143
click at [1177, 74] on button "No" at bounding box center [1171, 73] width 25 height 17
click at [1143, 94] on button "Yes" at bounding box center [1141, 98] width 28 height 17
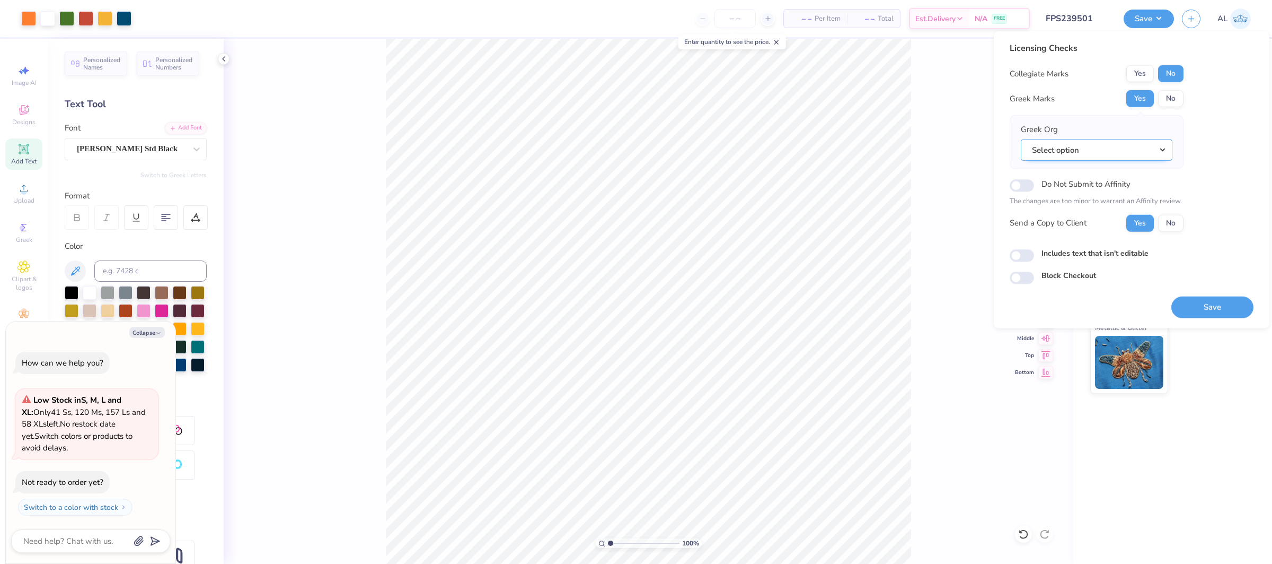
click at [1114, 147] on button "Select option" at bounding box center [1097, 150] width 152 height 22
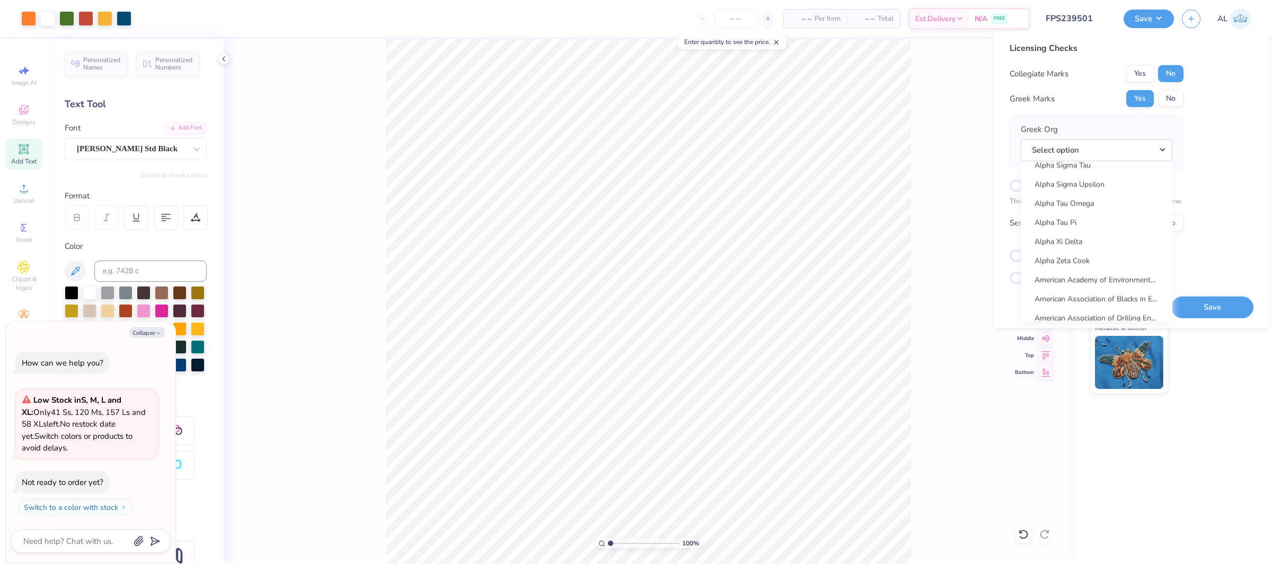
scroll to position [961, 0]
click at [1104, 239] on link "Alpha Xi Delta" at bounding box center [1096, 244] width 143 height 17
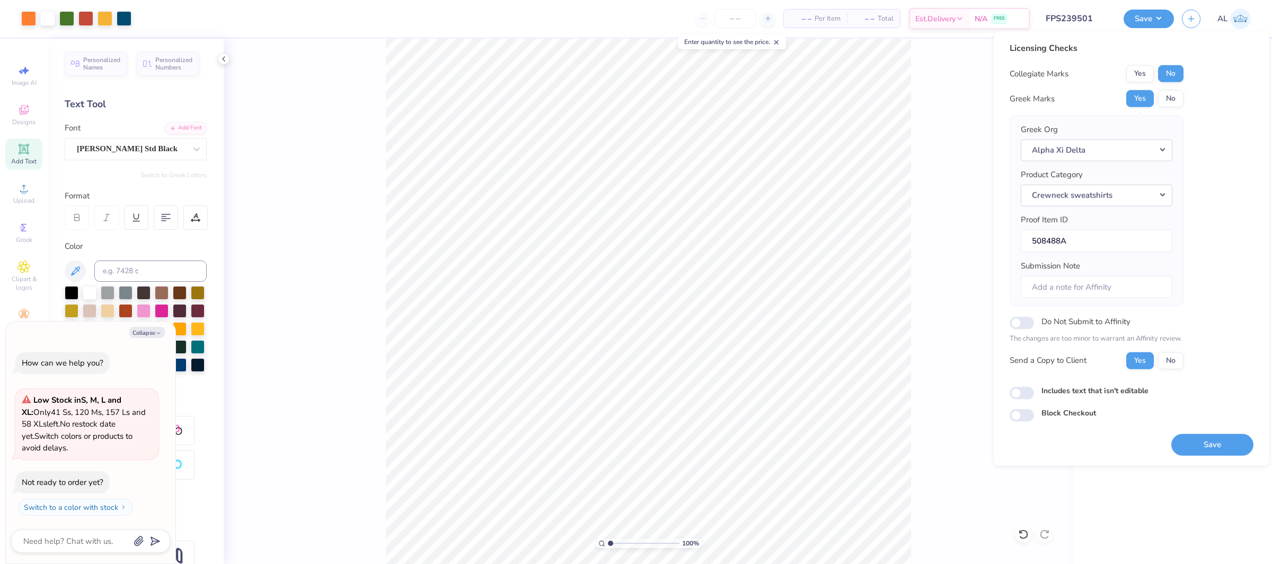
drag, startPoint x: 1205, startPoint y: 444, endPoint x: 1272, endPoint y: 15, distance: 433.7
click at [1205, 444] on button "Save" at bounding box center [1213, 444] width 82 height 22
type textarea "x"
